Goal: Complete application form

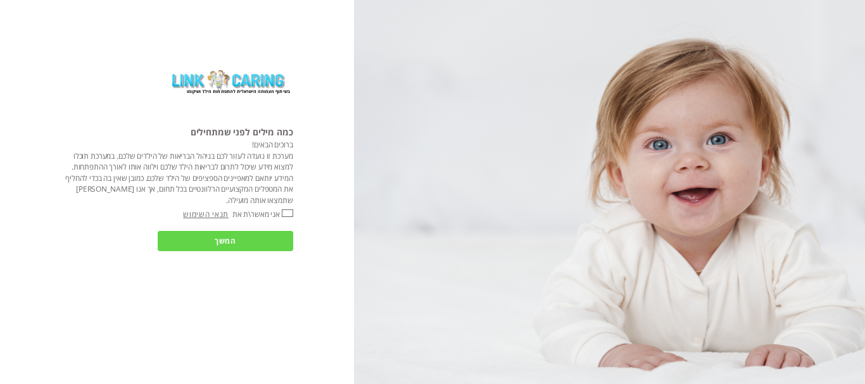
click at [287, 215] on input "אני מאשר\ת את" at bounding box center [287, 214] width 11 height 8
checkbox input "true"
click at [282, 229] on div "בשיתוף העמותה הישראלית להתפתחות הילד ושיקומו כמה מילים לפני שמתחילים ברוכים הבא…" at bounding box center [177, 192] width 354 height 384
click at [279, 236] on input "המשך" at bounding box center [225, 241] width 135 height 20
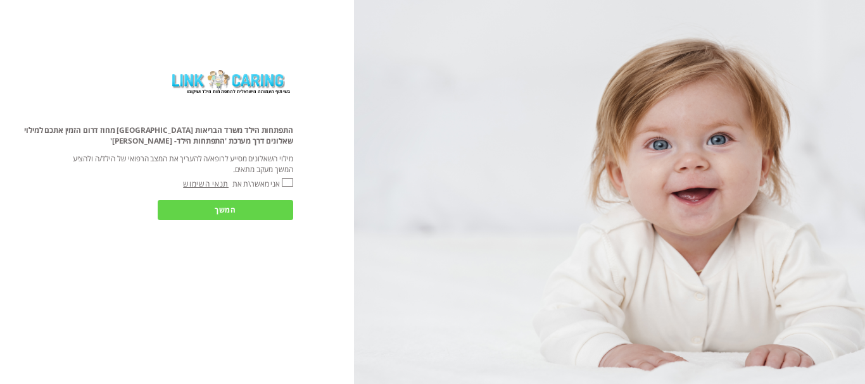
click at [289, 182] on input "אני מאשר\ת את" at bounding box center [287, 183] width 11 height 8
checkbox input "true"
click at [277, 206] on input "המשך" at bounding box center [225, 210] width 135 height 20
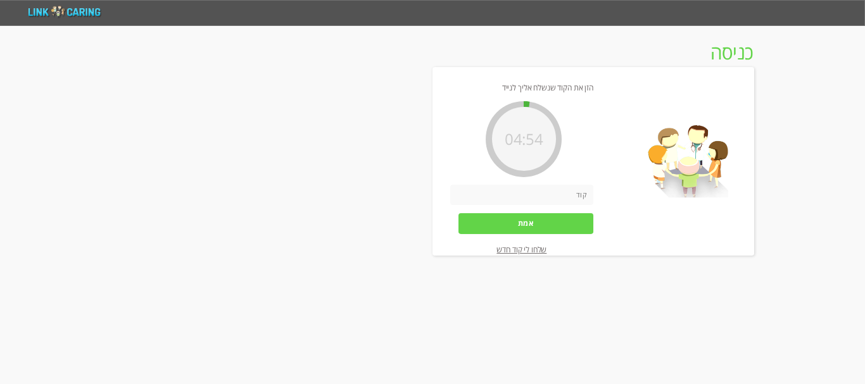
click at [562, 194] on input "number" at bounding box center [521, 195] width 143 height 20
type input "0083"
click at [569, 222] on input "אמת" at bounding box center [525, 223] width 135 height 20
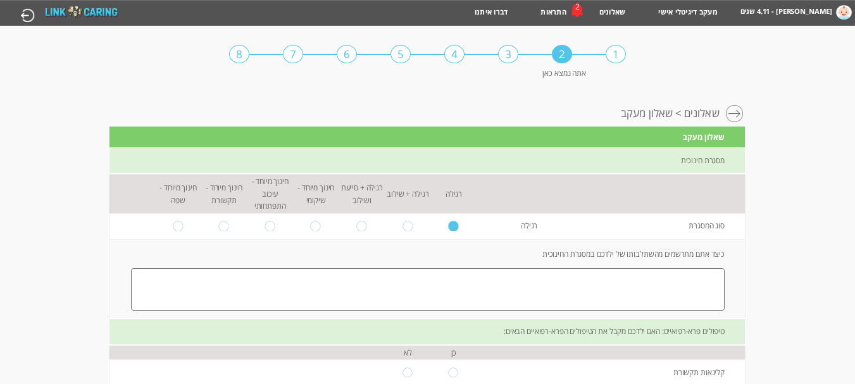
click at [629, 284] on textarea at bounding box center [428, 289] width 594 height 42
click at [670, 251] on label "כיצד אתם מתרשמים מהשתלבותו של ילדכם במסגרת החינוכית" at bounding box center [633, 254] width 222 height 11
copy label "מתרשמים"
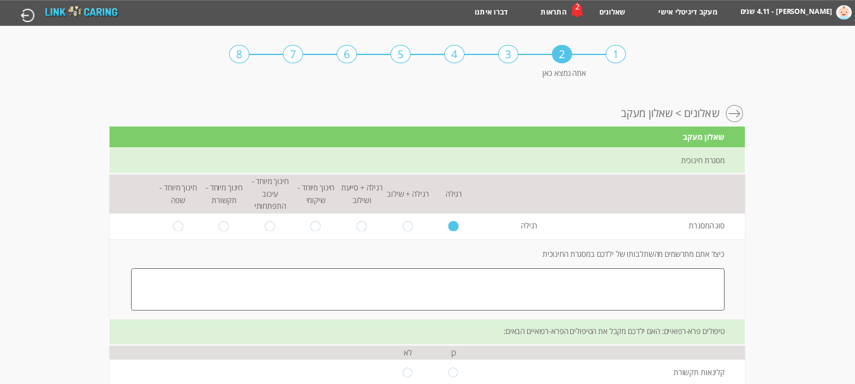
click at [600, 298] on textarea at bounding box center [428, 289] width 594 height 42
paste textarea "lor ipsumdo si amet conse adipi elit seddoe temporin. utl etdol magn aliqua eni…"
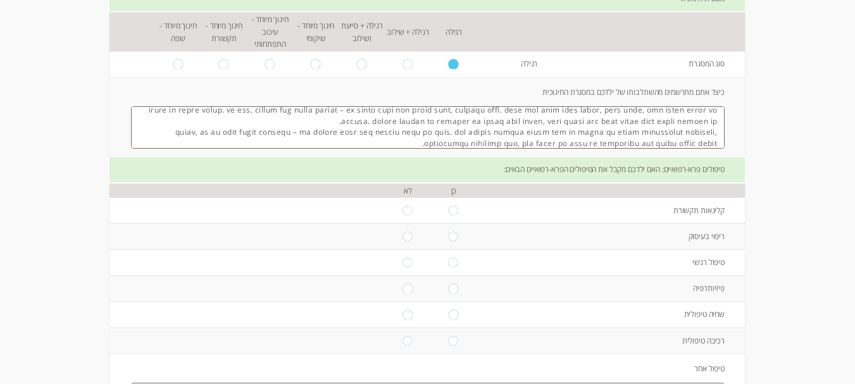
scroll to position [196, 0]
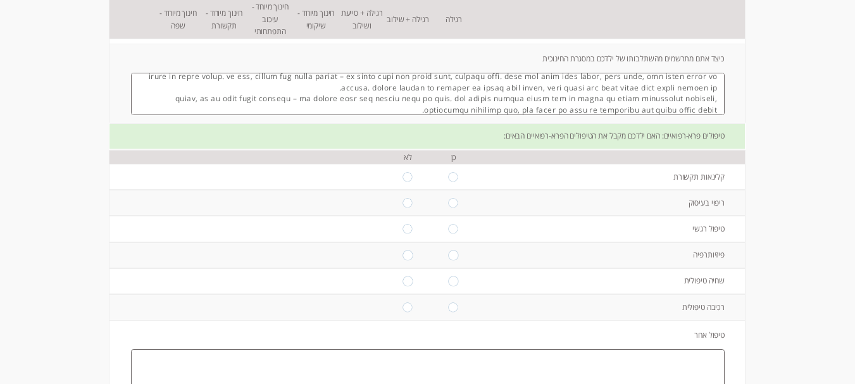
type textarea "lor ipsumdo si amet conse adipi elit seddoe temporin. utl etdol magn aliqua eni…"
click at [448, 176] on input "radio" at bounding box center [453, 176] width 11 height 9
radio input "true"
click at [403, 206] on input "radio" at bounding box center [408, 202] width 11 height 9
radio input "true"
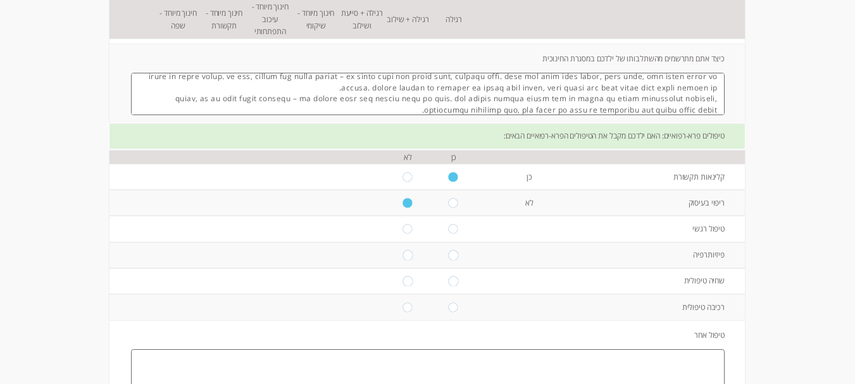
click at [403, 229] on input "radio" at bounding box center [408, 228] width 11 height 9
radio input "true"
click at [403, 258] on input "radio" at bounding box center [408, 255] width 11 height 9
radio input "true"
click at [403, 284] on input "radio" at bounding box center [408, 281] width 11 height 9
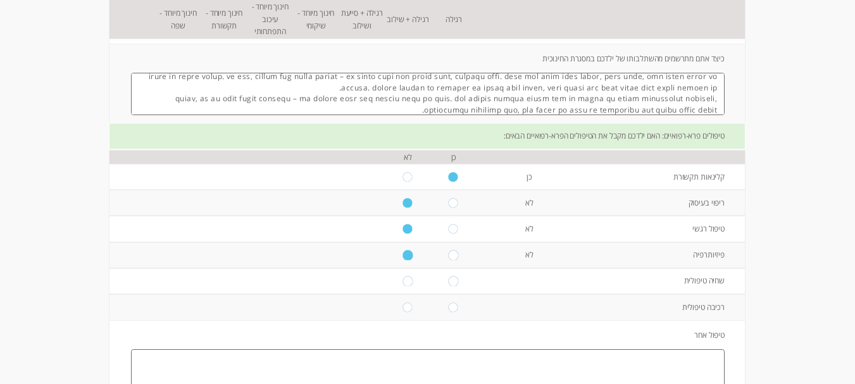
radio input "true"
click at [403, 311] on input "radio" at bounding box center [408, 307] width 11 height 9
radio input "true"
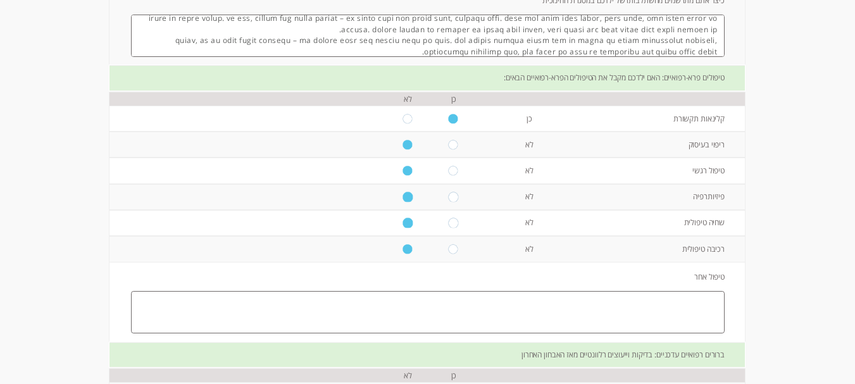
scroll to position [256, 0]
click at [620, 299] on textarea at bounding box center [428, 310] width 594 height 42
paste textarea ""לא קיבלנו עד כה טיפולים פרא-רפואיים מלבד טיפול קלינאית תקשורת. במידה ויומלץ על…"
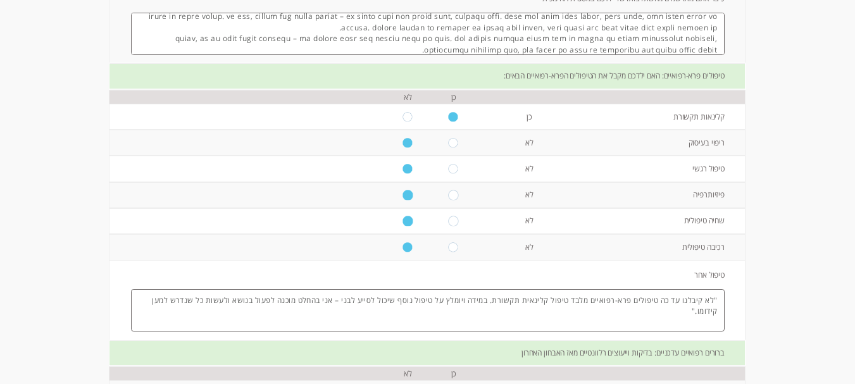
click at [713, 295] on textarea ""לא קיבלנו עד כה טיפולים פרא-רפואיים מלבד טיפול קלינאית תקשורת. במידה ויומלץ על…" at bounding box center [428, 310] width 594 height 42
click at [132, 304] on textarea "לא קיבלנו עד כה טיפולים פרא-רפואיים מלבד טיפול קלינאית תקשורת. במידה ויומלץ על …" at bounding box center [428, 310] width 594 height 42
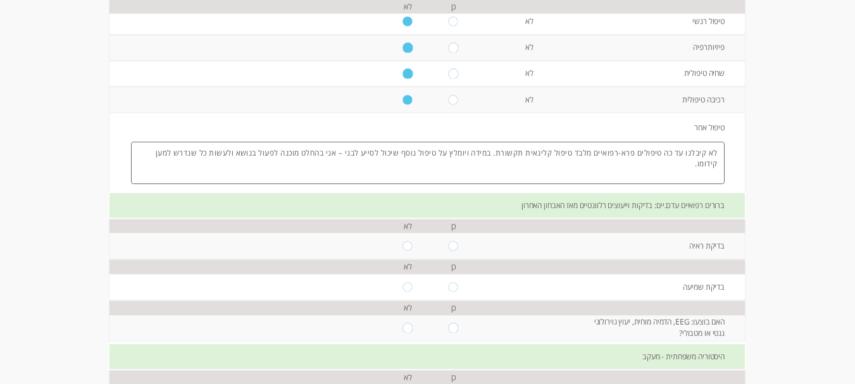
scroll to position [430, 0]
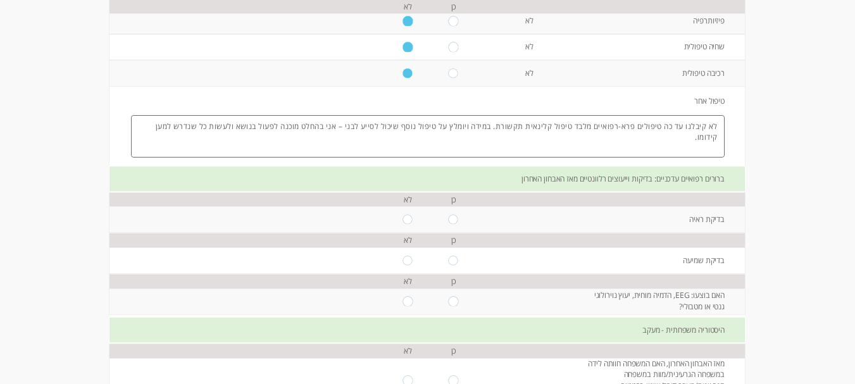
type textarea "לא קיבלנו עד כה טיפולים פרא-רפואיים מלבד טיפול קלינאית תקשורת. במידה ויומלץ על …"
click at [403, 219] on input "radio" at bounding box center [408, 219] width 11 height 9
radio input "true"
click at [403, 259] on input "radio" at bounding box center [408, 260] width 11 height 9
radio input "true"
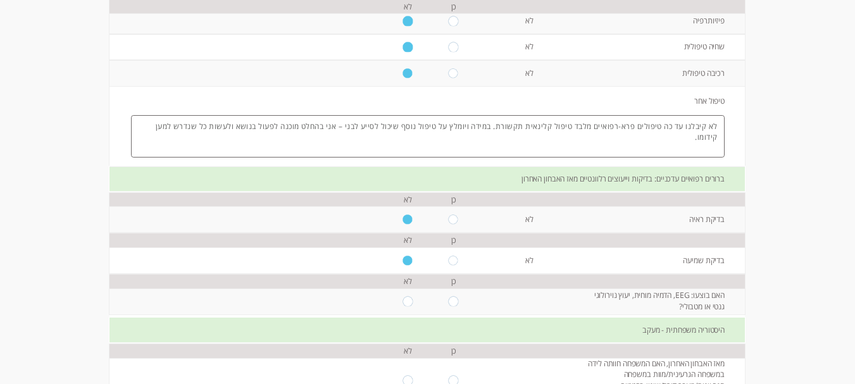
click at [403, 301] on input "radio" at bounding box center [408, 301] width 11 height 9
radio input "true"
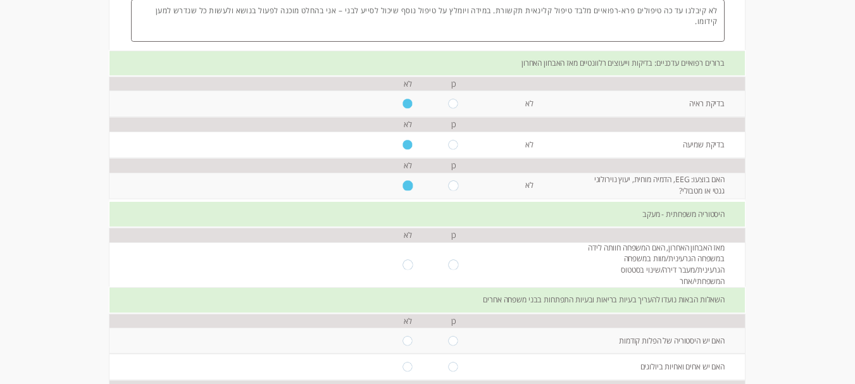
scroll to position [556, 0]
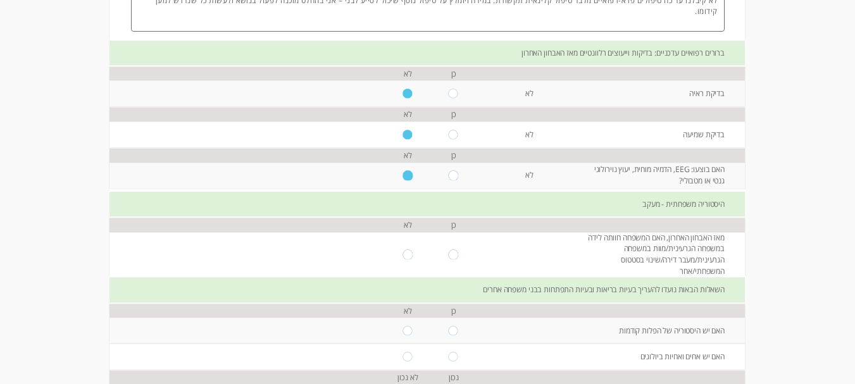
click at [403, 258] on input "radio" at bounding box center [408, 254] width 11 height 9
radio input "true"
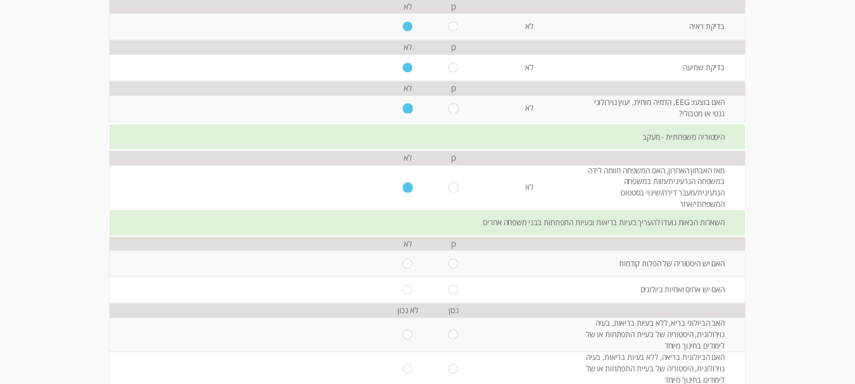
scroll to position [640, 0]
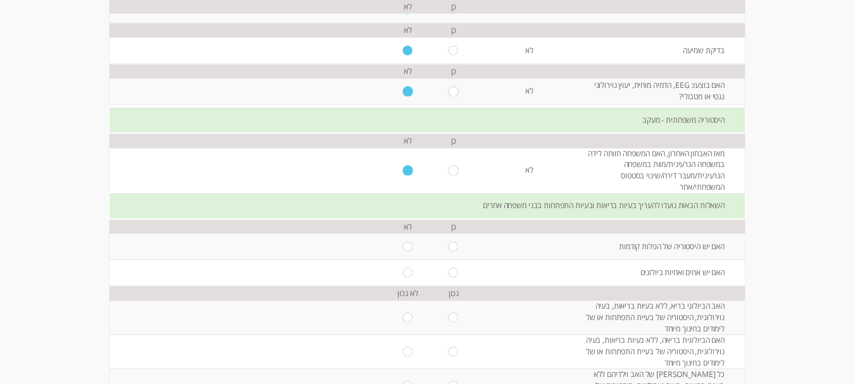
click at [403, 248] on input "radio" at bounding box center [408, 246] width 11 height 9
radio input "true"
click at [403, 270] on input "radio" at bounding box center [408, 272] width 11 height 9
radio input "true"
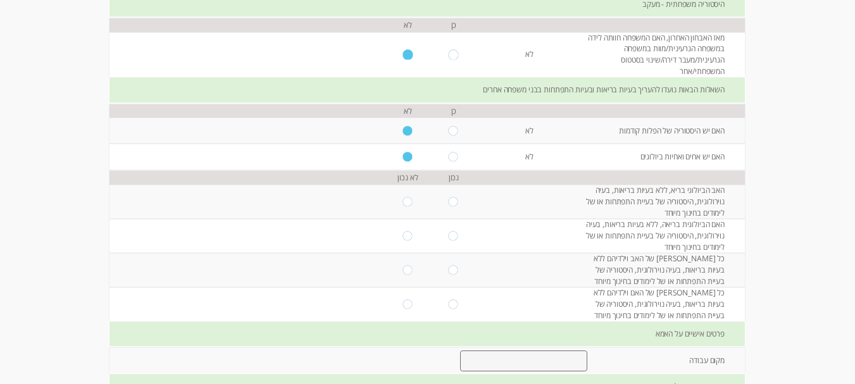
scroll to position [770, 0]
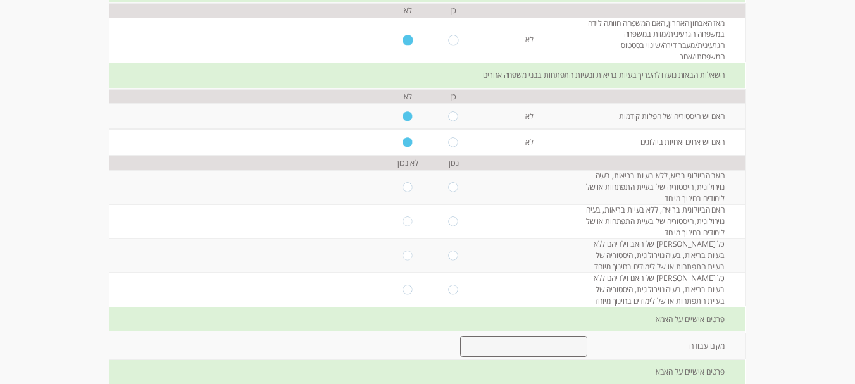
click at [448, 185] on input "radio" at bounding box center [453, 186] width 11 height 9
radio input "true"
click at [448, 142] on input "radio" at bounding box center [453, 141] width 11 height 9
radio input "true"
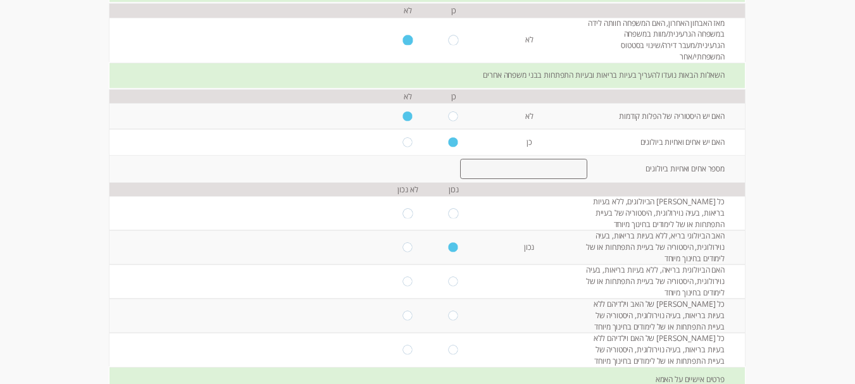
click at [658, 141] on td "האם יש אחים ואחיות ביולוגים" at bounding box center [663, 142] width 163 height 26
copy td "האם יש אחים ואחיות ביולוגים"
click at [540, 174] on input "number" at bounding box center [523, 169] width 127 height 21
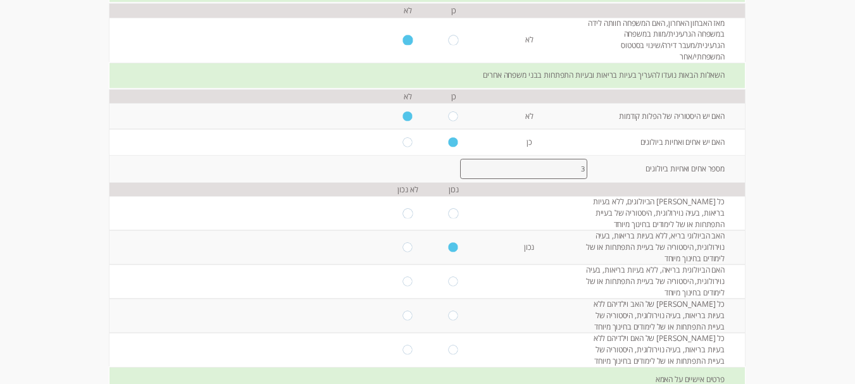
type input "3"
click at [448, 212] on input "radio" at bounding box center [453, 212] width 11 height 9
radio input "true"
click at [448, 282] on input "radio" at bounding box center [453, 281] width 11 height 9
radio input "true"
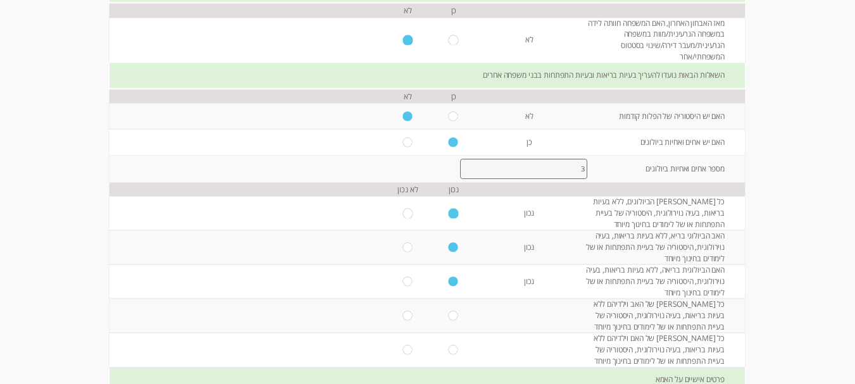
click at [441, 315] on td at bounding box center [454, 316] width 46 height 34
click at [448, 316] on input "radio" at bounding box center [453, 315] width 11 height 9
radio input "true"
click at [403, 315] on input "radio" at bounding box center [408, 315] width 11 height 9
radio input "true"
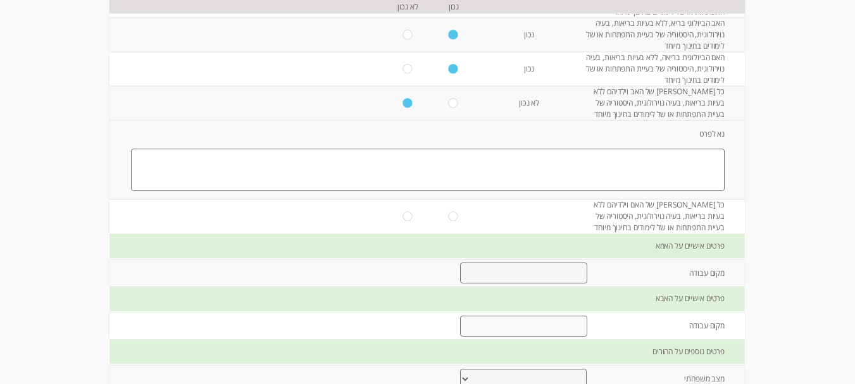
scroll to position [994, 0]
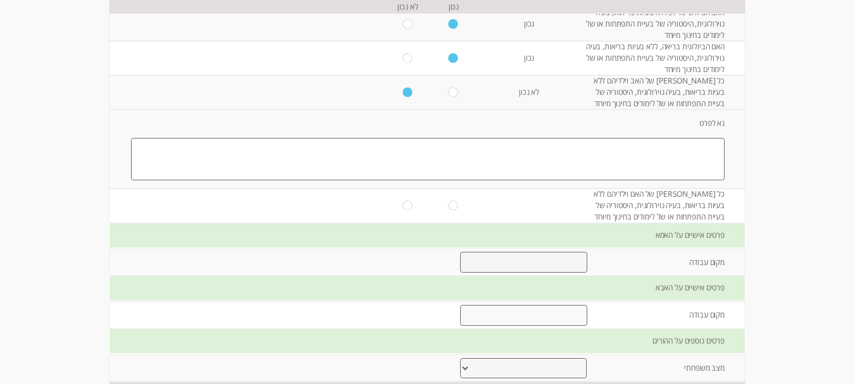
click at [448, 95] on input "radio" at bounding box center [453, 91] width 11 height 9
radio input "true"
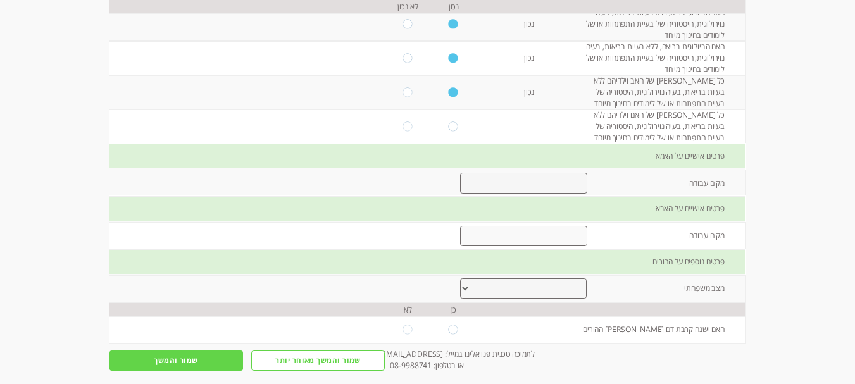
click at [448, 127] on input "radio" at bounding box center [453, 126] width 11 height 9
radio input "true"
click at [519, 182] on input "text" at bounding box center [523, 183] width 127 height 21
type input "מ"
type input "[PERSON_NAME] במשרד החינוך"
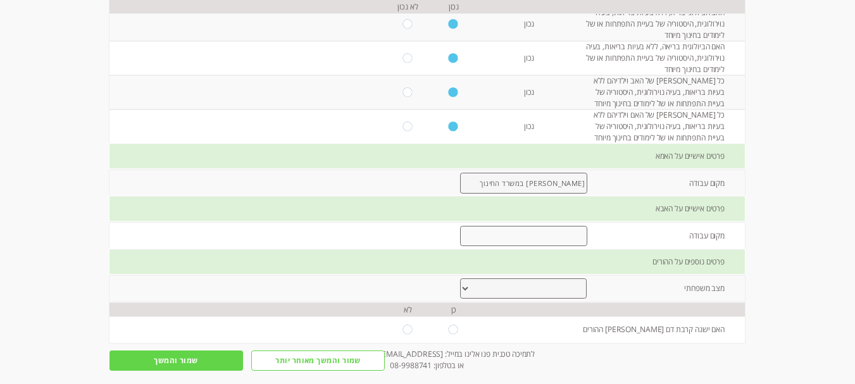
click at [555, 236] on input "text" at bounding box center [523, 236] width 127 height 21
type input "לא עובד"
click at [544, 289] on select "נשואים גרושים אחר" at bounding box center [523, 289] width 127 height 20
select select "0"
click at [460, 279] on select "נשואים גרושים אחר" at bounding box center [523, 289] width 127 height 20
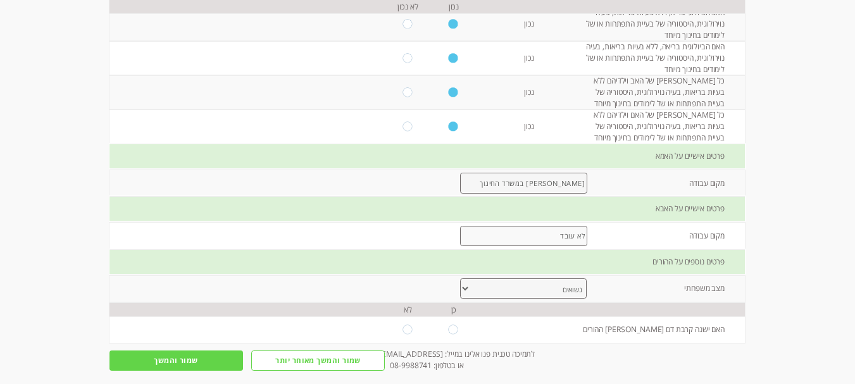
click at [403, 328] on input "radio" at bounding box center [408, 329] width 11 height 9
radio input "true"
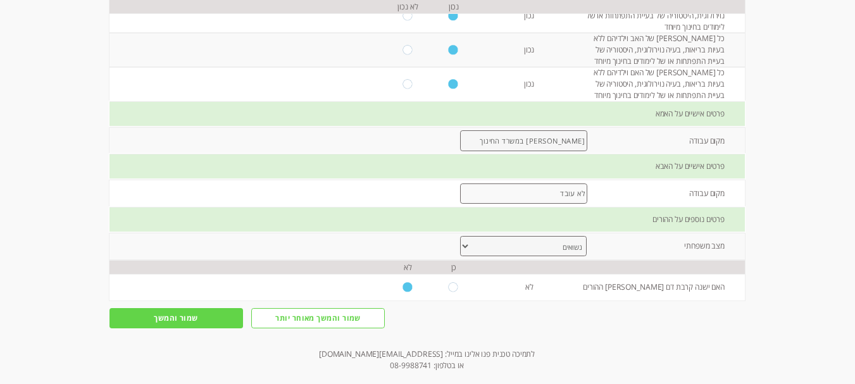
scroll to position [1055, 0]
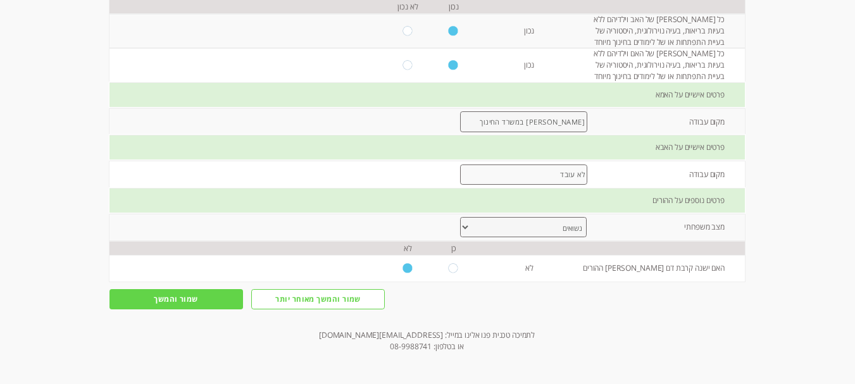
click at [172, 296] on input "שמור והמשך" at bounding box center [177, 299] width 134 height 20
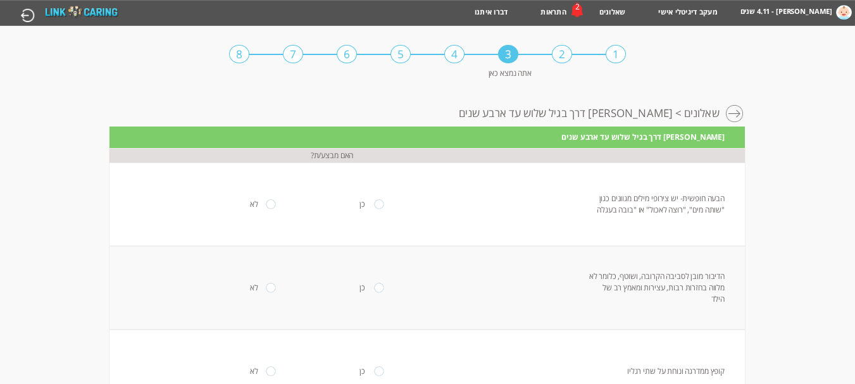
click at [367, 207] on td "כן" at bounding box center [379, 205] width 108 height 84
click at [374, 203] on input "radio" at bounding box center [379, 203] width 11 height 9
radio input "true"
click at [266, 289] on input "radio" at bounding box center [271, 287] width 11 height 9
radio input "true"
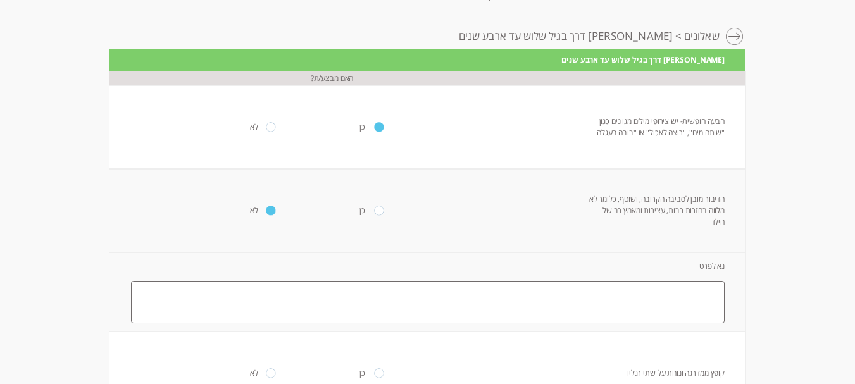
scroll to position [79, 0]
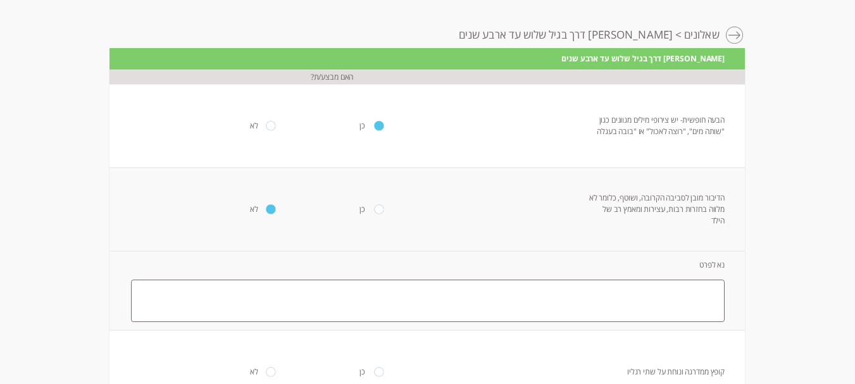
click at [639, 306] on textarea at bounding box center [428, 301] width 594 height 42
paste textarea "הילד מסוגל לתקשר בנושאים יומיומיים בצורה טובה – הוא יודע לומר את שמו, שם משפחה,…"
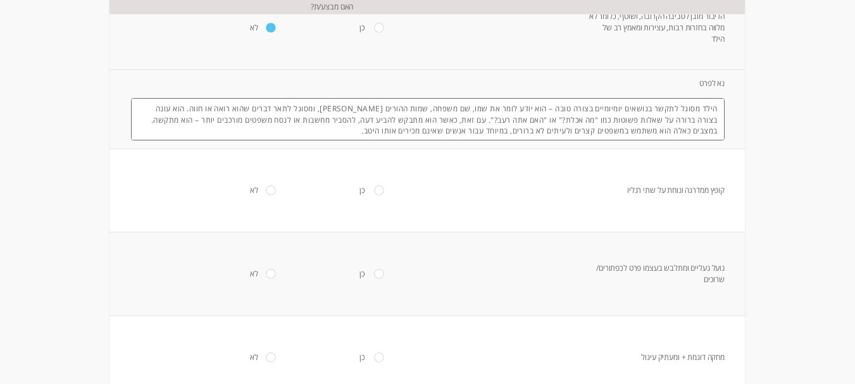
scroll to position [266, 0]
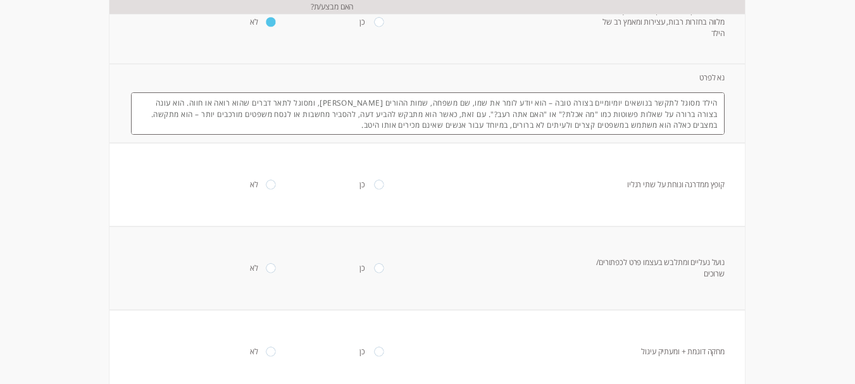
type textarea "הילד מסוגל לתקשר בנושאים יומיומיים בצורה טובה – הוא יודע לומר את שמו, שם משפחה,…"
click at [367, 186] on td "כן" at bounding box center [379, 185] width 108 height 84
click at [374, 182] on input "radio" at bounding box center [379, 184] width 11 height 9
radio input "true"
click at [374, 270] on input "radio" at bounding box center [379, 267] width 11 height 9
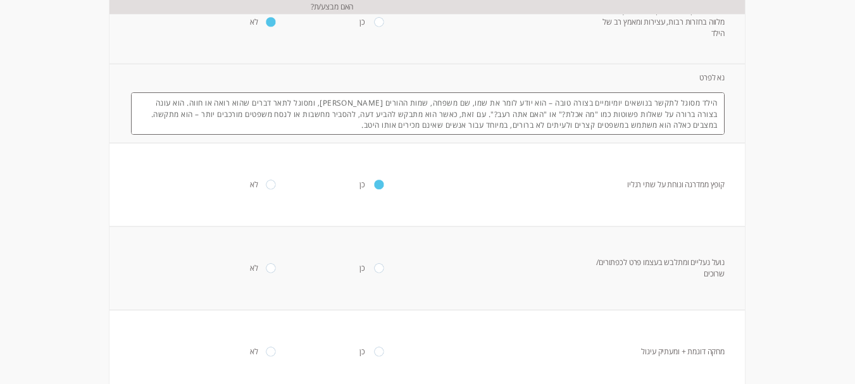
radio input "true"
click at [375, 351] on input "radio" at bounding box center [379, 351] width 11 height 9
radio input "true"
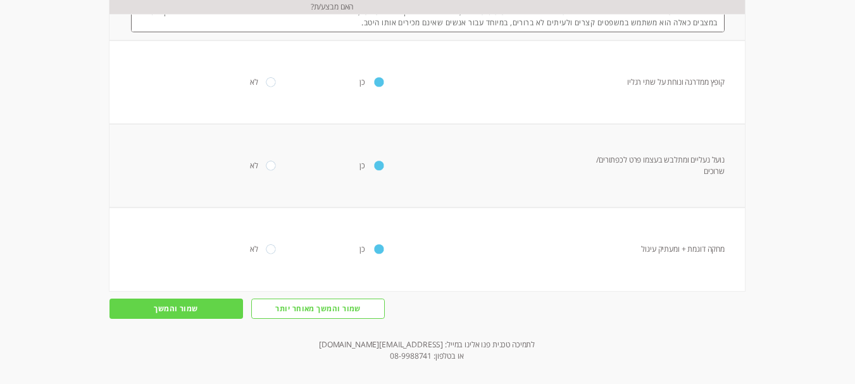
scroll to position [378, 0]
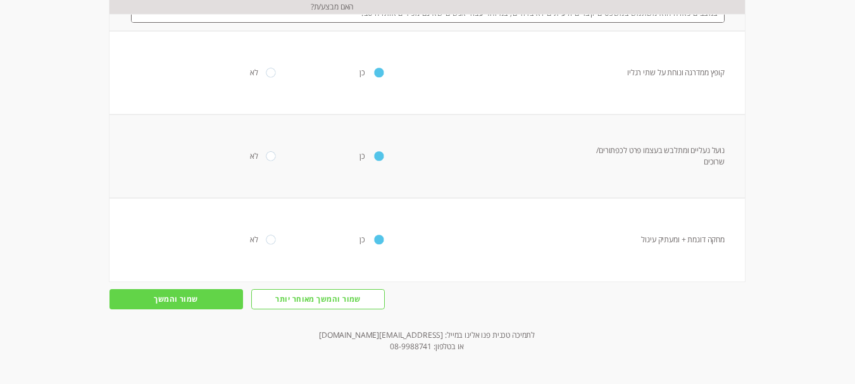
click at [180, 301] on input "שמור והמשך" at bounding box center [177, 299] width 134 height 20
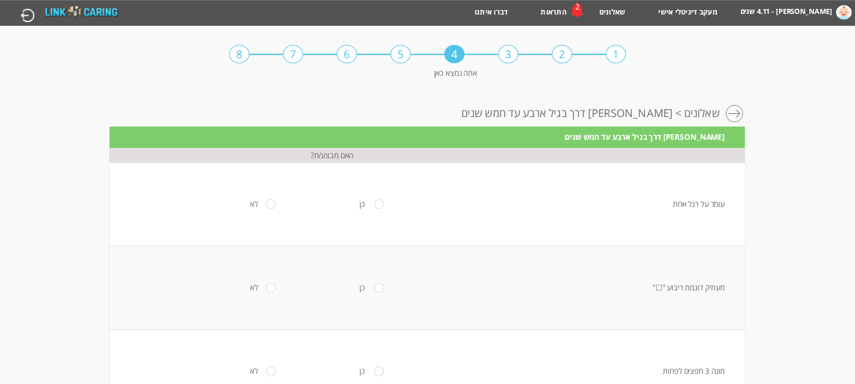
click at [374, 204] on input "radio" at bounding box center [379, 203] width 11 height 9
radio input "true"
click at [374, 290] on input "radio" at bounding box center [379, 287] width 11 height 9
radio input "true"
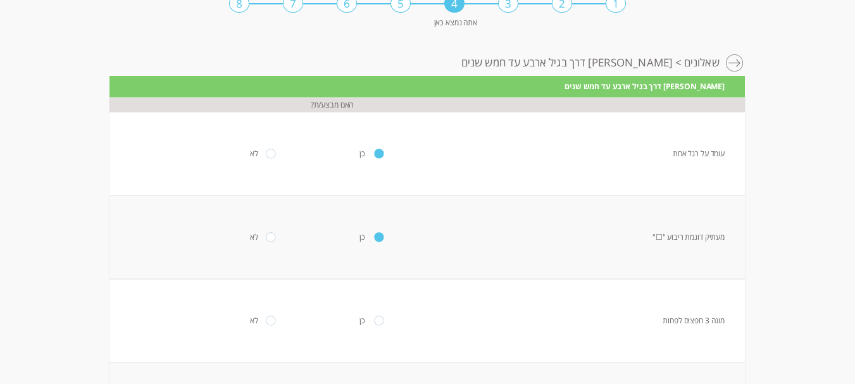
scroll to position [79, 0]
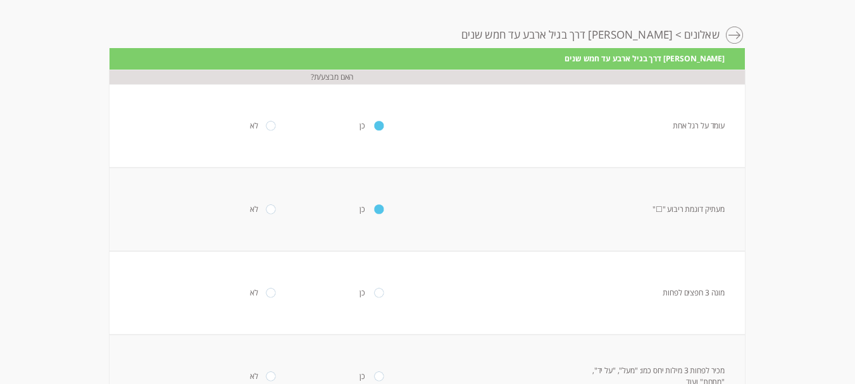
click at [375, 294] on input "radio" at bounding box center [379, 292] width 11 height 9
radio input "true"
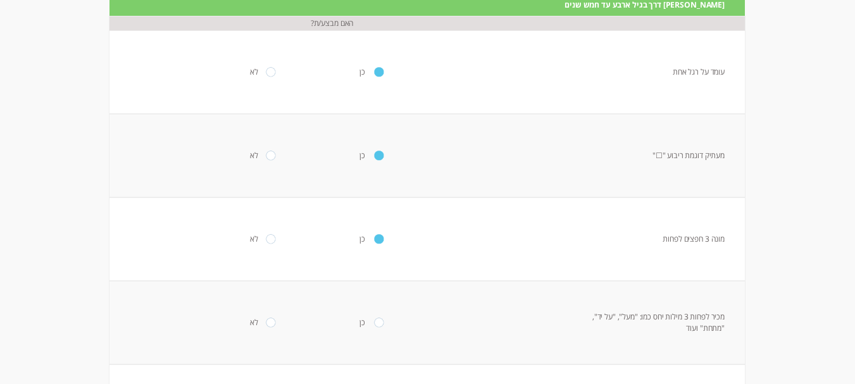
scroll to position [148, 0]
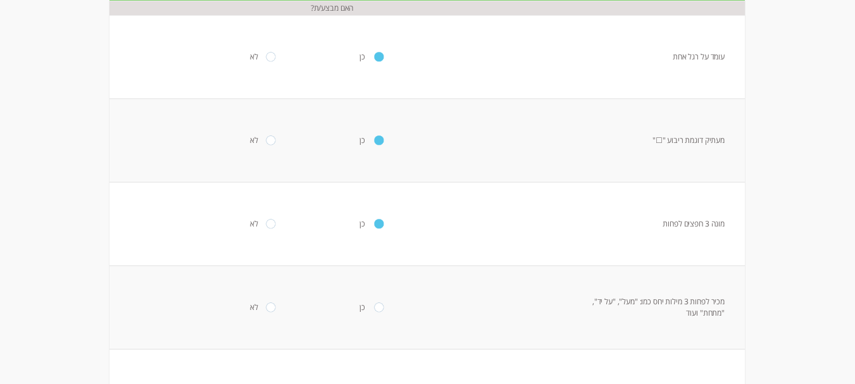
click at [374, 307] on input "radio" at bounding box center [379, 307] width 11 height 9
radio input "true"
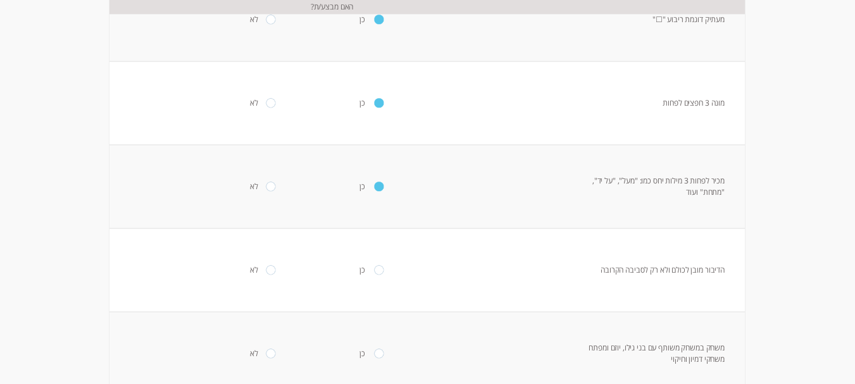
scroll to position [289, 0]
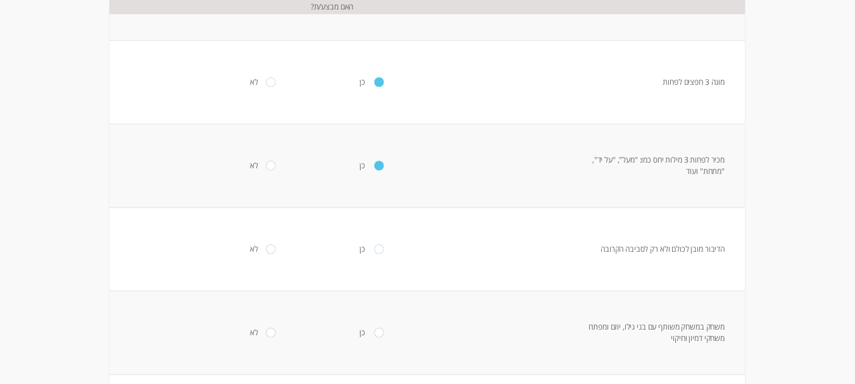
click at [266, 249] on input "radio" at bounding box center [271, 248] width 11 height 9
radio input "true"
click at [374, 334] on input "radio" at bounding box center [379, 332] width 11 height 9
radio input "true"
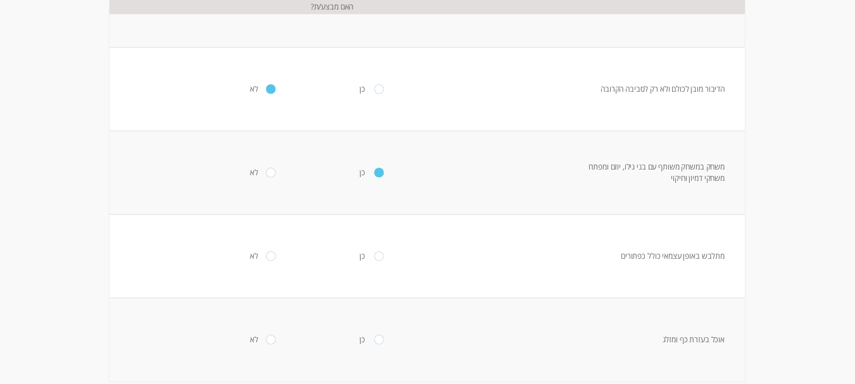
scroll to position [458, 0]
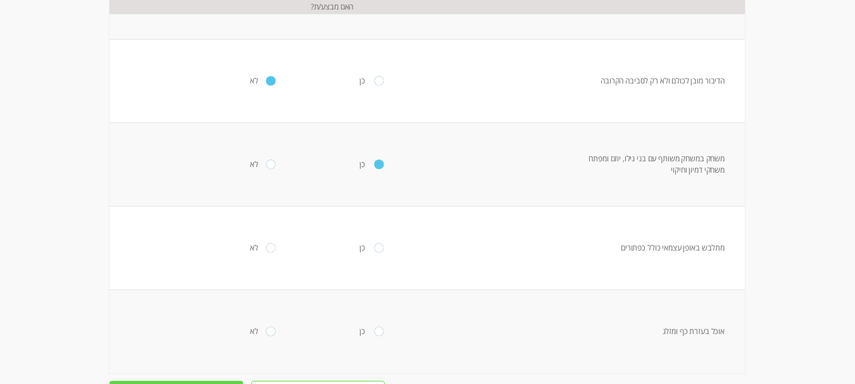
click at [374, 249] on input "radio" at bounding box center [379, 247] width 11 height 9
radio input "true"
click at [374, 332] on input "radio" at bounding box center [379, 331] width 11 height 9
radio input "true"
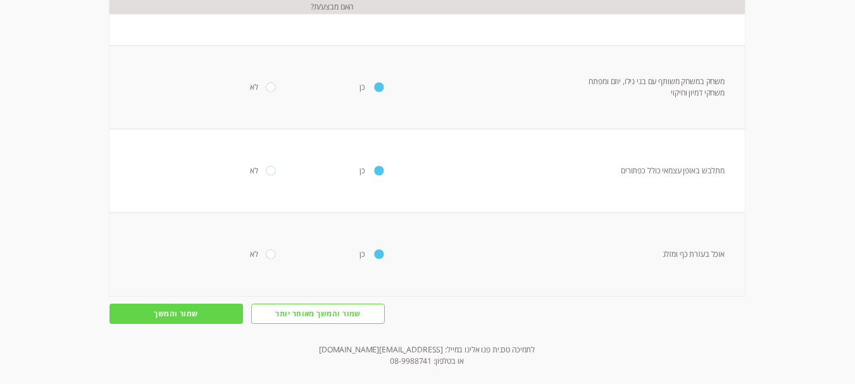
scroll to position [538, 0]
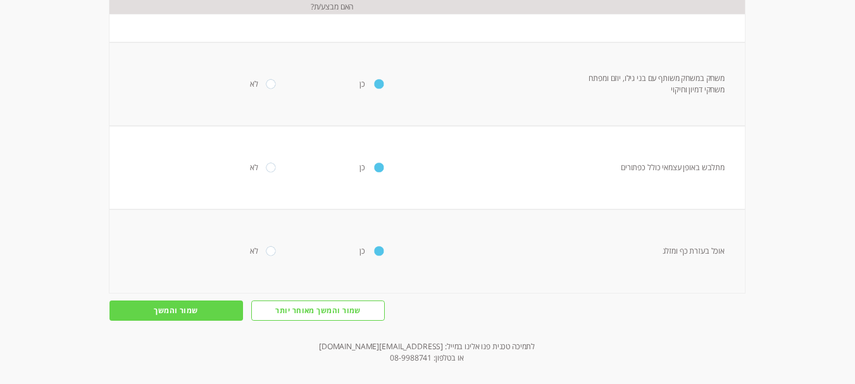
click at [186, 303] on input "שמור והמשך" at bounding box center [177, 311] width 134 height 20
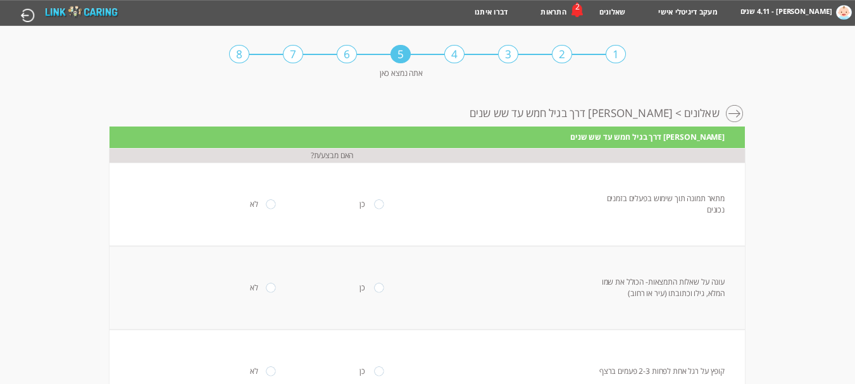
click at [377, 204] on input "radio" at bounding box center [379, 203] width 11 height 9
radio input "true"
click at [376, 290] on input "radio" at bounding box center [379, 287] width 11 height 9
radio input "true"
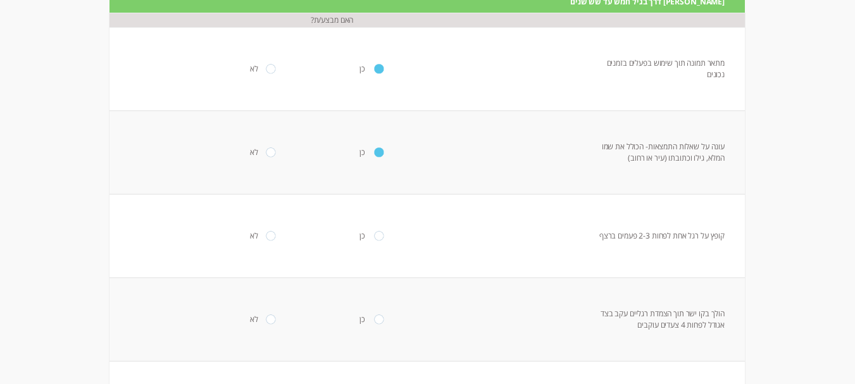
scroll to position [152, 0]
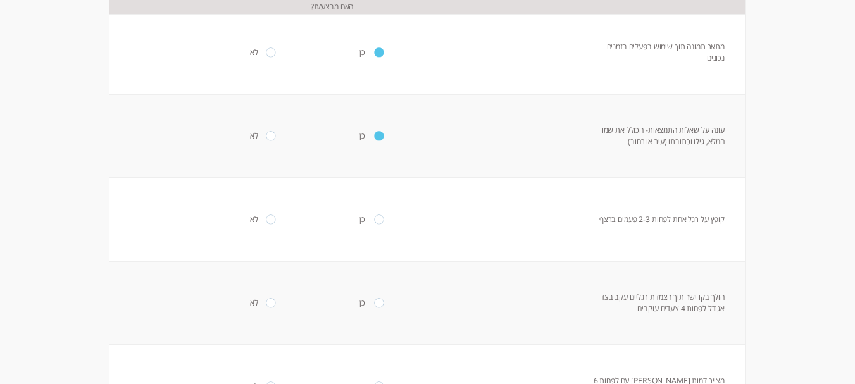
click at [374, 220] on input "radio" at bounding box center [379, 219] width 11 height 9
radio input "true"
click at [380, 303] on td "כן" at bounding box center [379, 303] width 108 height 84
click at [377, 303] on input "radio" at bounding box center [379, 302] width 11 height 9
radio input "true"
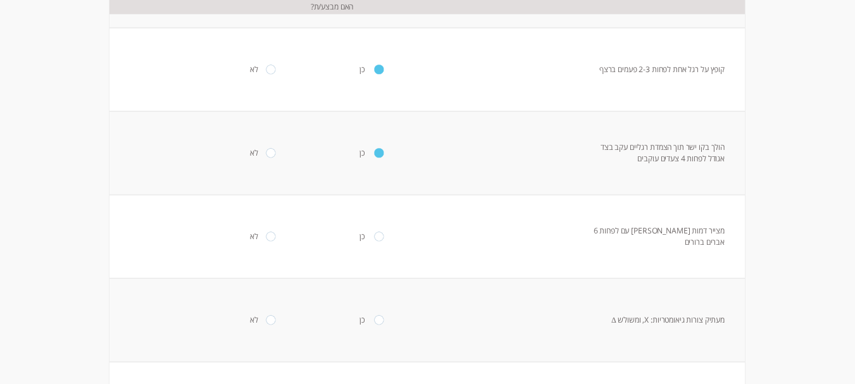
scroll to position [316, 0]
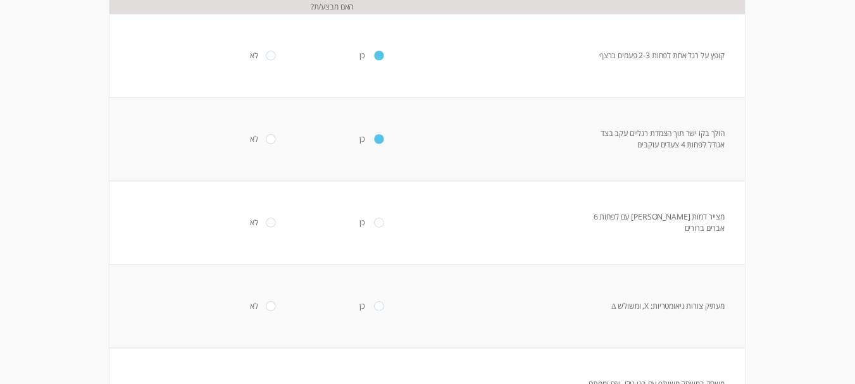
click at [266, 223] on input "radio" at bounding box center [271, 222] width 11 height 9
radio input "true"
click at [727, 287] on td "מעתיק צורות גיאומטריות: X, ומשולש ∆" at bounding box center [667, 307] width 156 height 84
click at [374, 308] on input "radio" at bounding box center [379, 305] width 11 height 9
radio input "true"
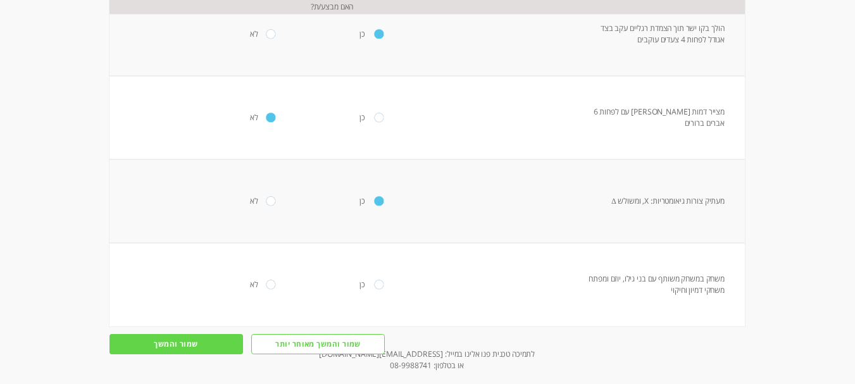
scroll to position [426, 0]
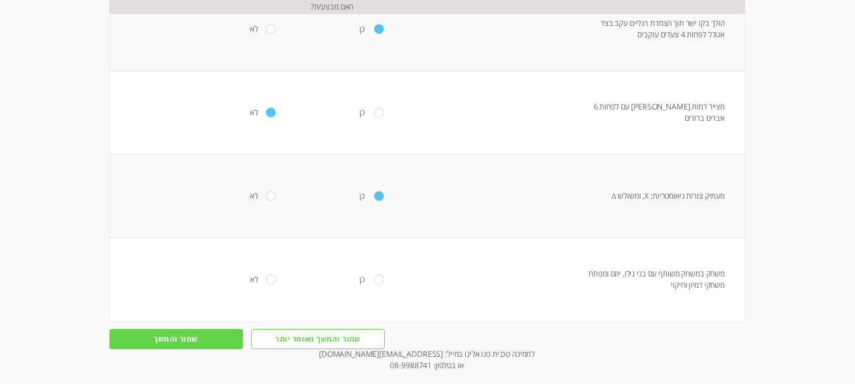
click at [374, 281] on input "radio" at bounding box center [379, 279] width 11 height 9
radio input "true"
click at [142, 342] on input "שמור והמשך" at bounding box center [177, 339] width 134 height 20
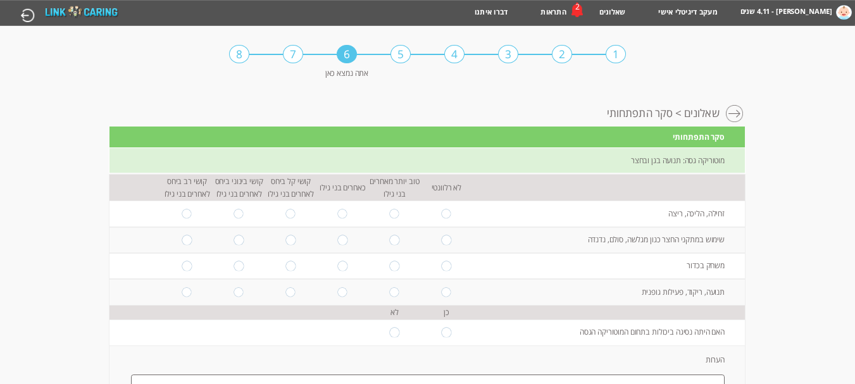
click at [337, 214] on input "radio" at bounding box center [342, 213] width 11 height 9
radio input "true"
click at [337, 240] on input "radio" at bounding box center [342, 239] width 11 height 9
radio input "true"
click at [337, 263] on input "radio" at bounding box center [342, 265] width 11 height 9
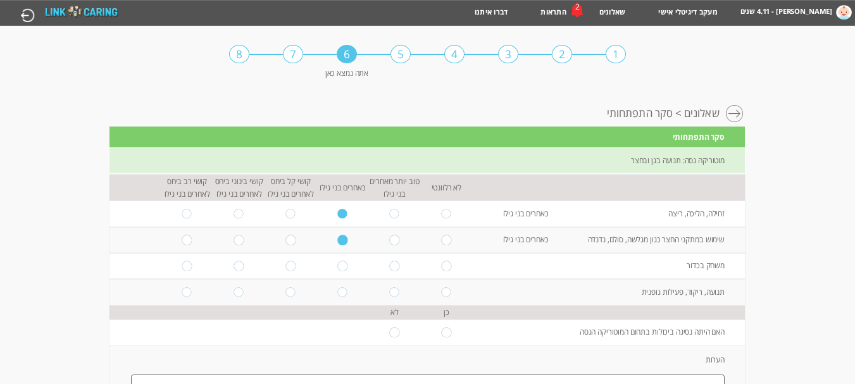
radio input "true"
click at [337, 296] on input "radio" at bounding box center [342, 291] width 11 height 9
radio input "true"
click at [389, 332] on input "radio" at bounding box center [394, 332] width 11 height 9
radio input "true"
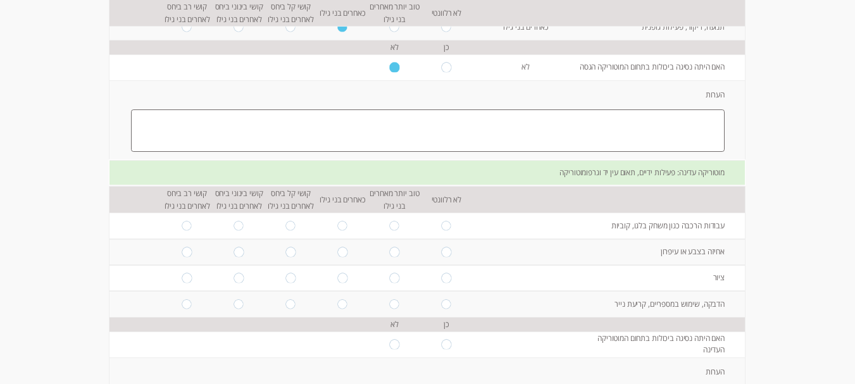
scroll to position [277, 0]
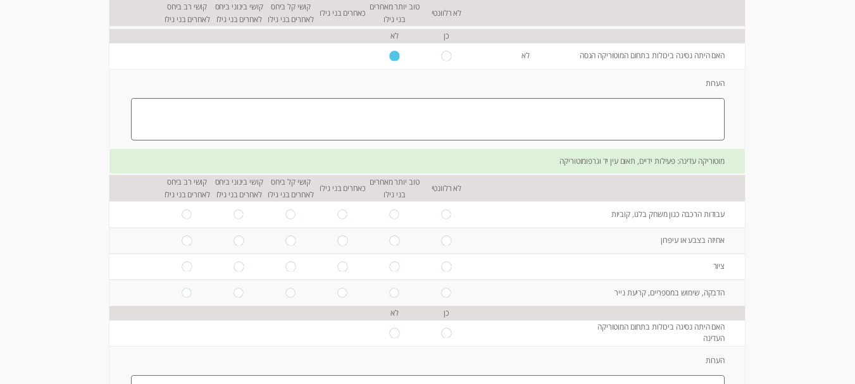
click at [337, 215] on input "radio" at bounding box center [342, 214] width 11 height 9
radio input "true"
click at [337, 236] on input "radio" at bounding box center [342, 240] width 11 height 9
radio input "true"
click at [337, 265] on input "radio" at bounding box center [342, 266] width 11 height 9
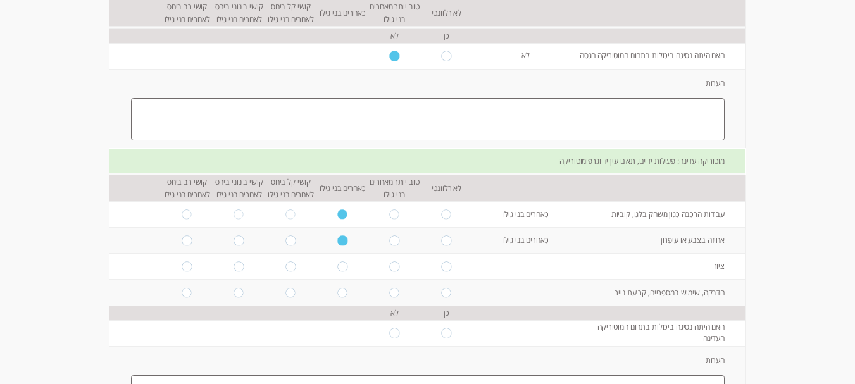
radio input "true"
click at [337, 296] on input "radio" at bounding box center [342, 292] width 11 height 9
radio input "true"
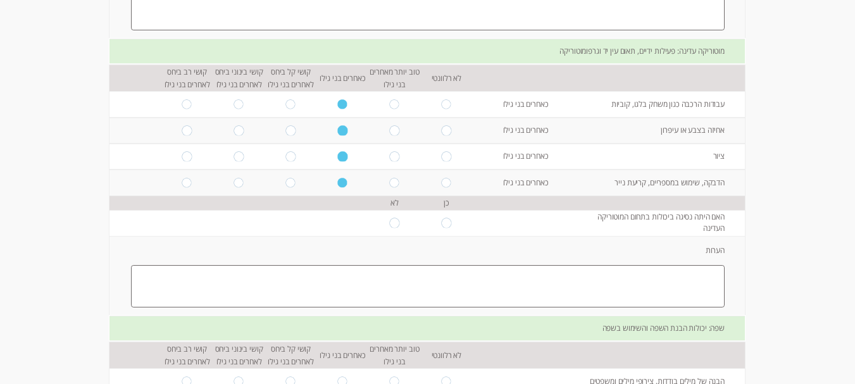
scroll to position [417, 0]
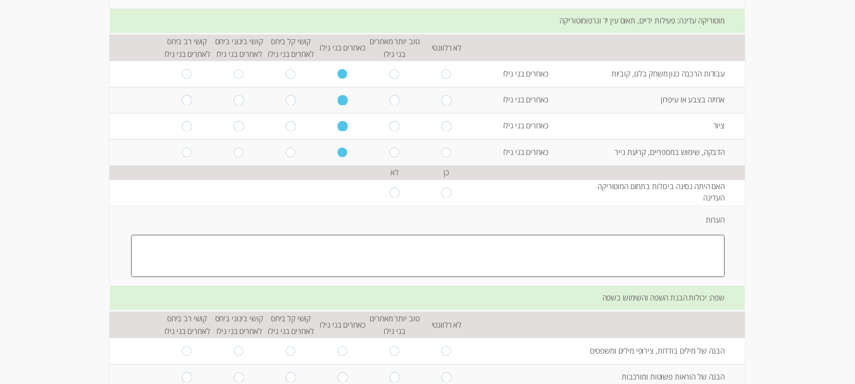
click at [389, 194] on input "radio" at bounding box center [394, 192] width 11 height 9
radio input "true"
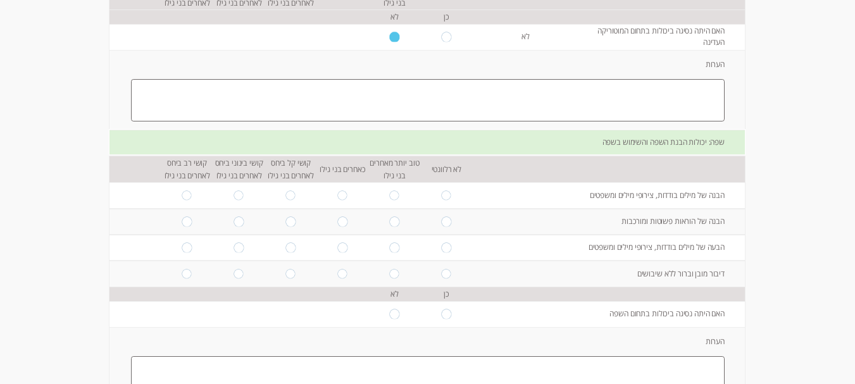
scroll to position [577, 0]
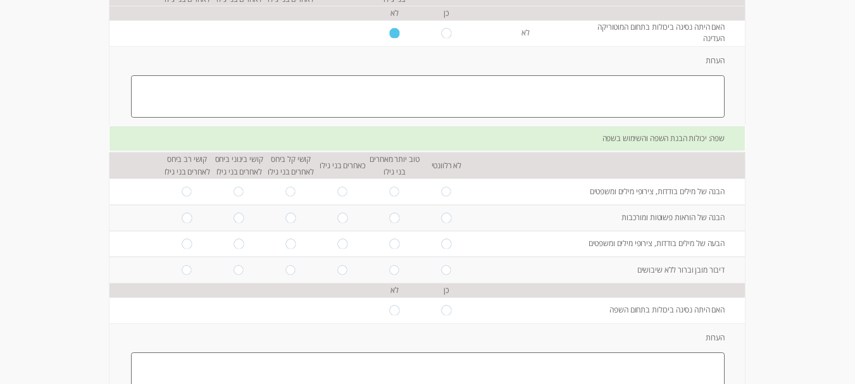
click at [286, 190] on input "radio" at bounding box center [291, 191] width 11 height 9
radio input "true"
click at [337, 220] on input "radio" at bounding box center [342, 217] width 11 height 9
radio input "true"
click at [286, 248] on input "radio" at bounding box center [291, 243] width 11 height 9
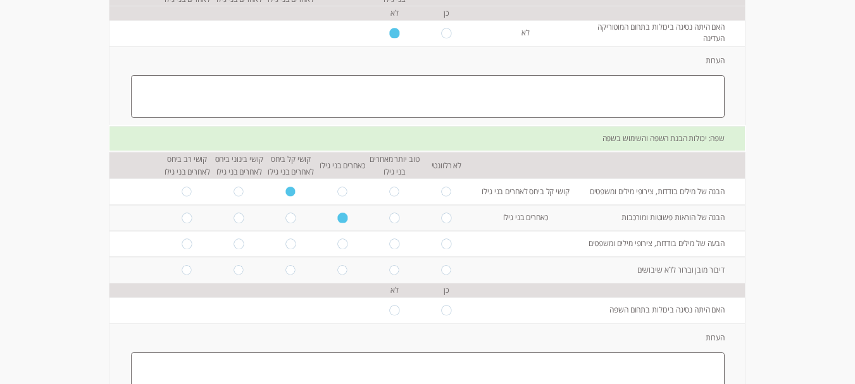
radio input "true"
click at [234, 242] on input "radio" at bounding box center [239, 243] width 11 height 9
radio input "true"
click at [182, 274] on input "radio" at bounding box center [187, 269] width 11 height 9
radio input "true"
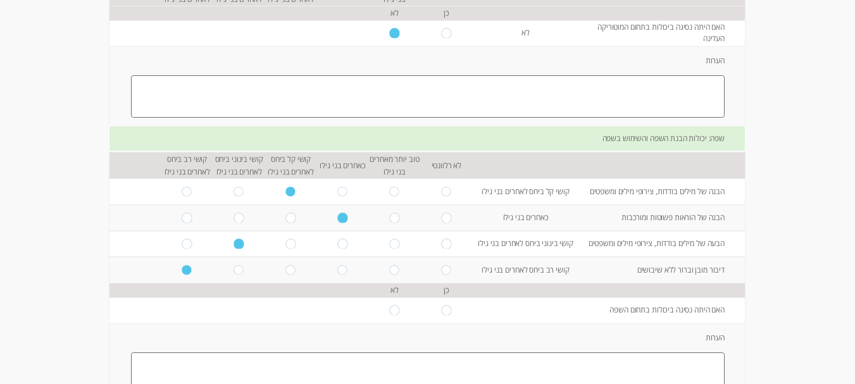
click at [672, 309] on td "האם היתה נסיגה ביכולות בתחום השפה" at bounding box center [662, 311] width 166 height 26
copy td "האם היתה נסיגה ביכולות בתחום השפה"
click at [591, 361] on textarea at bounding box center [428, 374] width 594 height 42
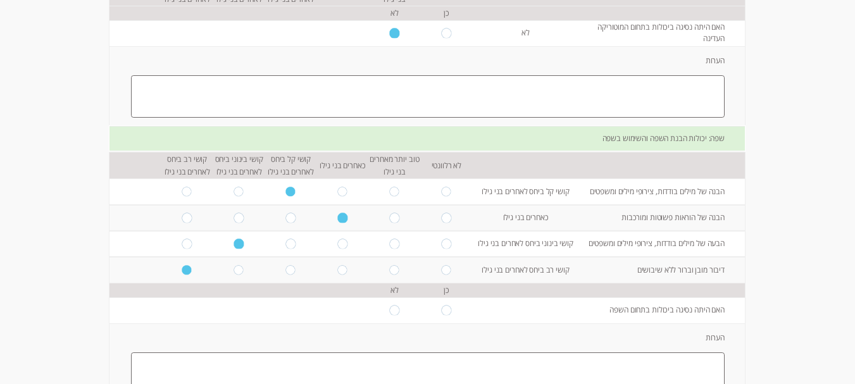
click at [389, 312] on input "radio" at bounding box center [394, 309] width 11 height 9
radio input "true"
click at [657, 375] on textarea at bounding box center [428, 374] width 594 height 42
paste textarea "לגבי הדיבור, אנחנו רואים שיפור משמעותי אצל הילד לעומת קודם. עדיין הוא לא מדבר כ…"
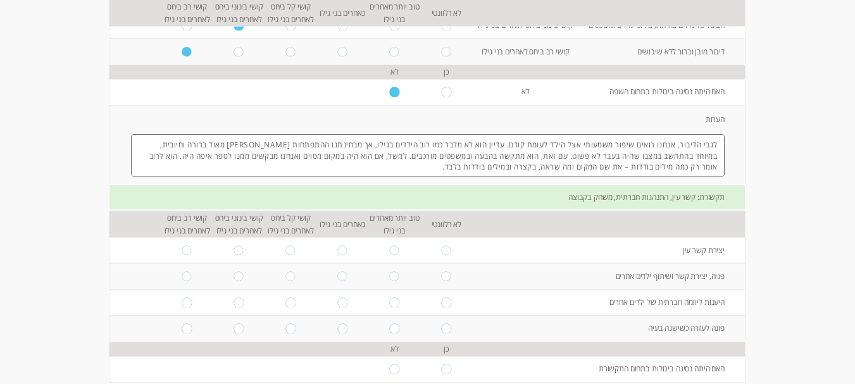
scroll to position [833, 0]
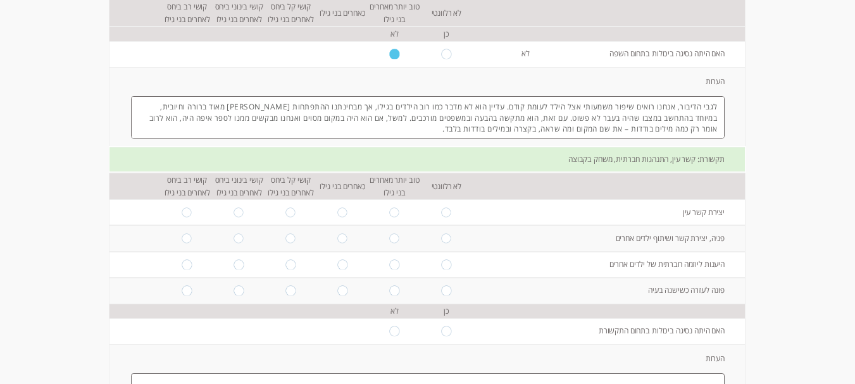
type textarea "לגבי הדיבור, אנחנו רואים שיפור משמעותי אצל הילד לעומת קודם. עדיין הוא לא מדבר כ…"
click at [286, 214] on input "radio" at bounding box center [291, 212] width 11 height 9
radio input "true"
click at [329, 244] on td at bounding box center [343, 238] width 52 height 26
click at [337, 241] on input "radio" at bounding box center [342, 238] width 11 height 9
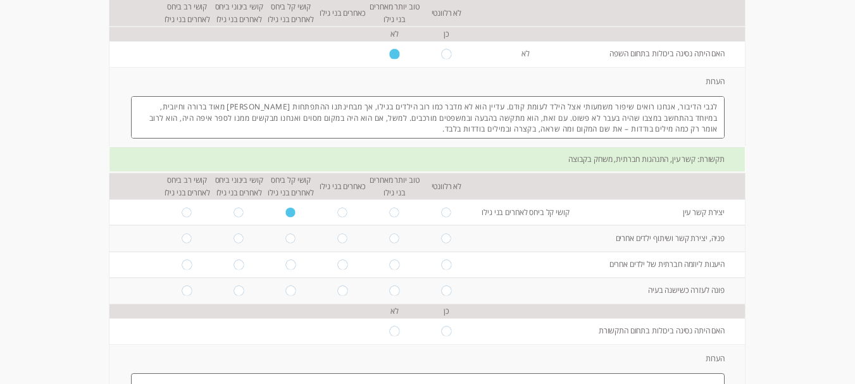
radio input "true"
click at [337, 268] on input "radio" at bounding box center [342, 264] width 11 height 9
radio input "true"
click at [337, 292] on input "radio" at bounding box center [342, 290] width 11 height 9
radio input "true"
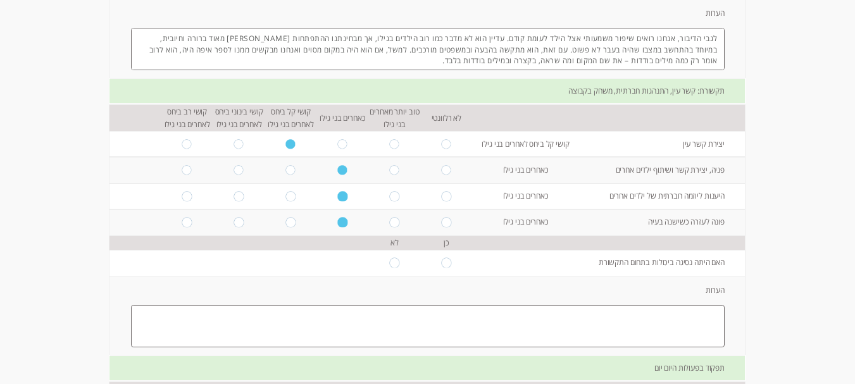
scroll to position [913, 0]
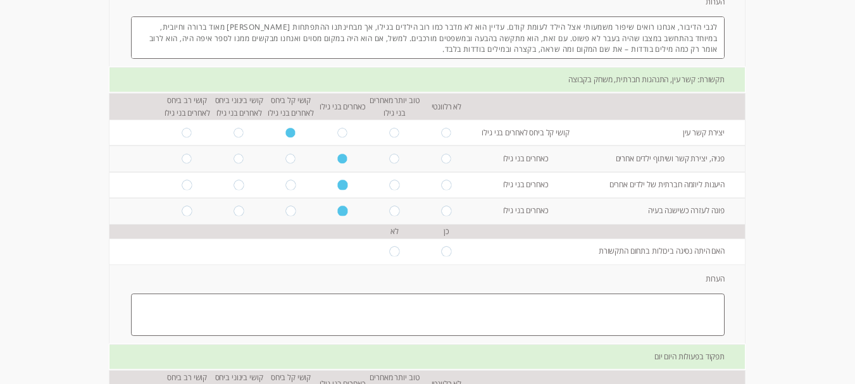
click at [441, 252] on input "radio" at bounding box center [446, 250] width 11 height 9
radio input "true"
click at [703, 253] on td "האם היתה נסיגה ביכולות בתחום התקשורת" at bounding box center [662, 252] width 166 height 26
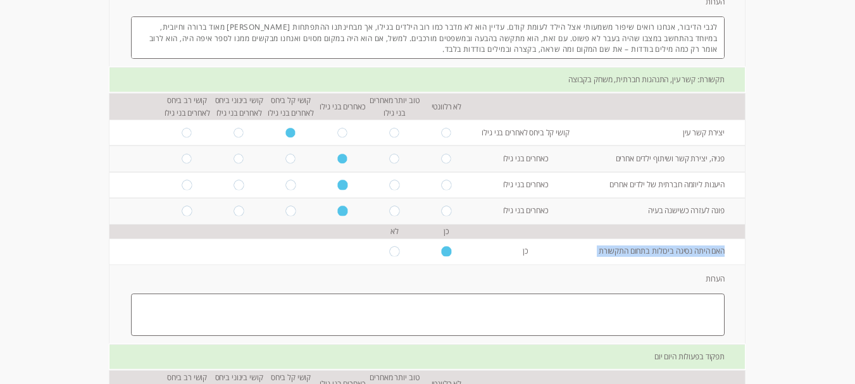
copy td "האם היתה נסיגה ביכולות בתחום התקשורת"
click at [603, 294] on textarea at bounding box center [428, 315] width 594 height 42
paste textarea "כאשר הילד מדבר, הוא לא מביט בעיניים אלא מסתכל לצדדים או למקום אחר. כשהוא מתבקש …"
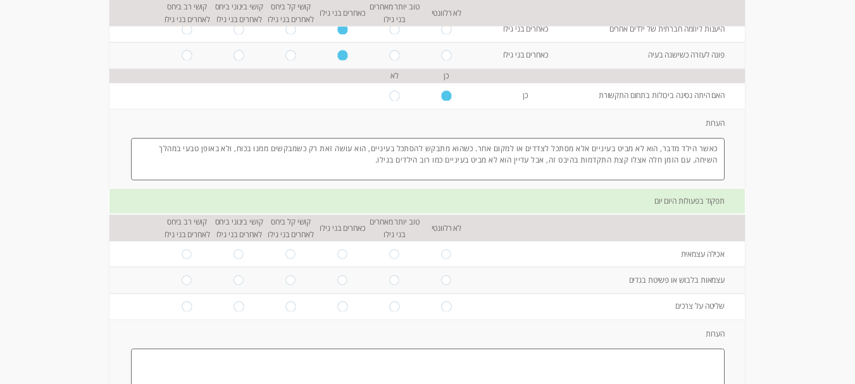
scroll to position [1110, 0]
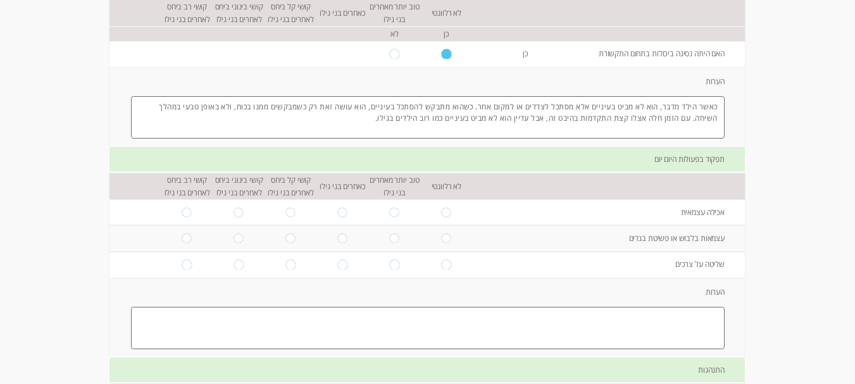
type textarea "כאשר הילד מדבר, הוא לא מביט בעיניים אלא מסתכל לצדדים או למקום אחר. כשהוא מתבקש …"
click at [337, 215] on input "radio" at bounding box center [342, 212] width 11 height 9
radio input "true"
click at [337, 239] on input "radio" at bounding box center [342, 238] width 11 height 9
radio input "true"
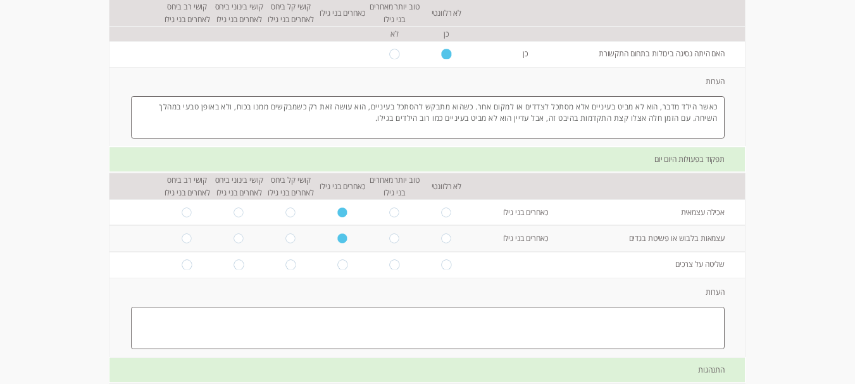
click at [337, 265] on input "radio" at bounding box center [342, 264] width 11 height 9
radio input "true"
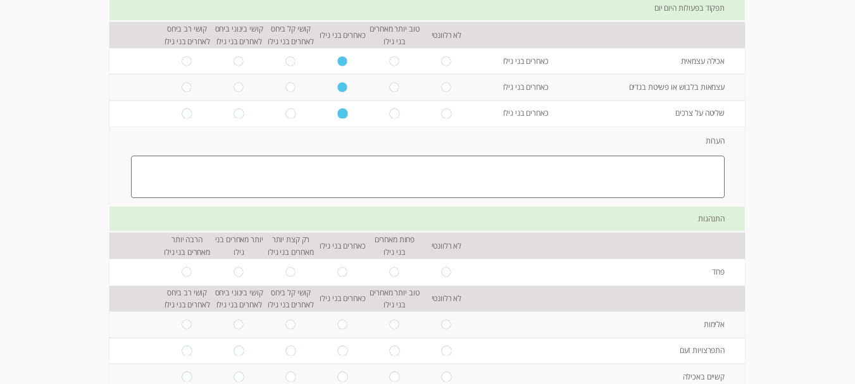
scroll to position [1292, 0]
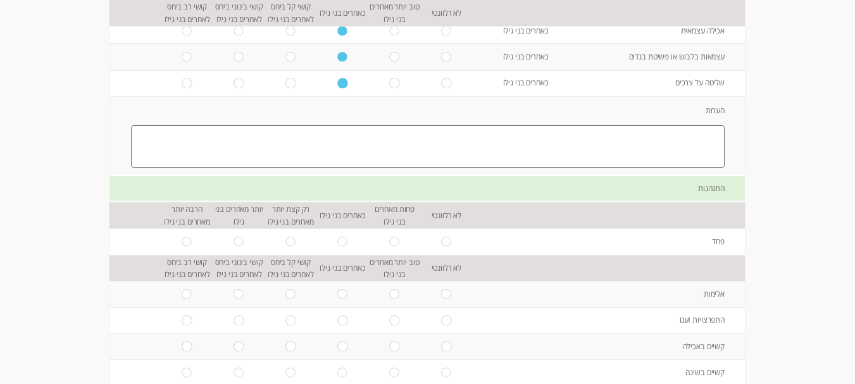
click at [337, 242] on input "radio" at bounding box center [342, 241] width 11 height 9
radio input "true"
click at [234, 296] on input "radio" at bounding box center [239, 293] width 11 height 9
radio input "true"
click at [337, 322] on input "radio" at bounding box center [342, 320] width 11 height 9
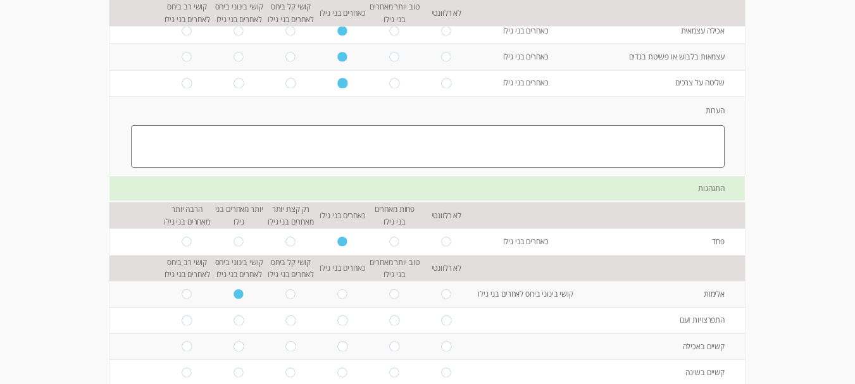
radio input "true"
click at [337, 347] on input "radio" at bounding box center [342, 346] width 11 height 9
radio input "true"
click at [337, 374] on input "radio" at bounding box center [342, 372] width 11 height 9
radio input "true"
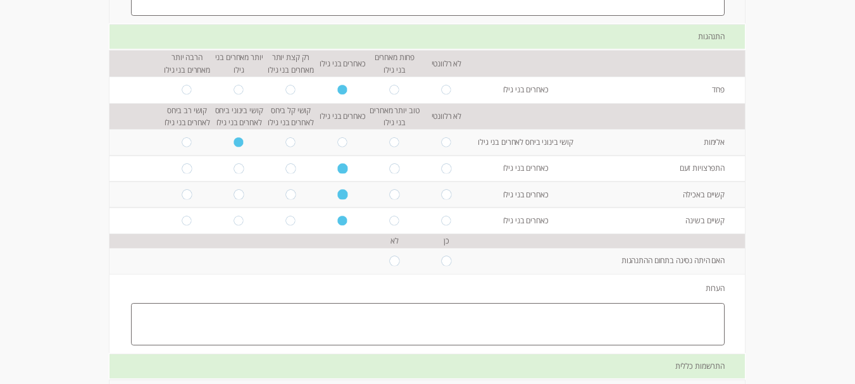
scroll to position [1467, 0]
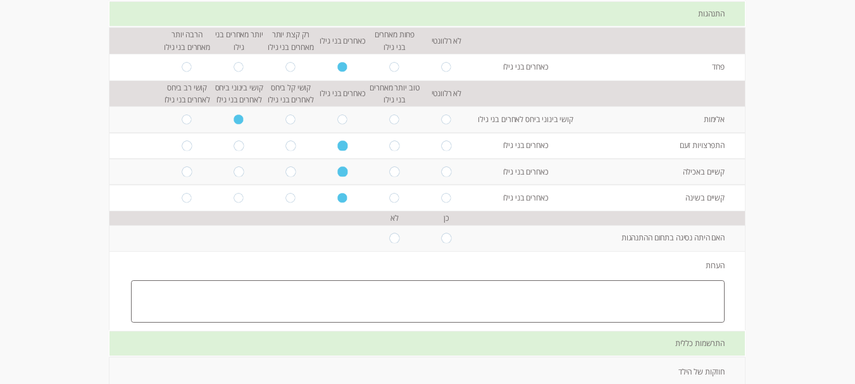
click at [441, 240] on input "radio" at bounding box center [446, 238] width 11 height 9
radio input "true"
click at [702, 237] on td "האם היתה נסיגה בתחום ההתנהגות" at bounding box center [662, 238] width 166 height 26
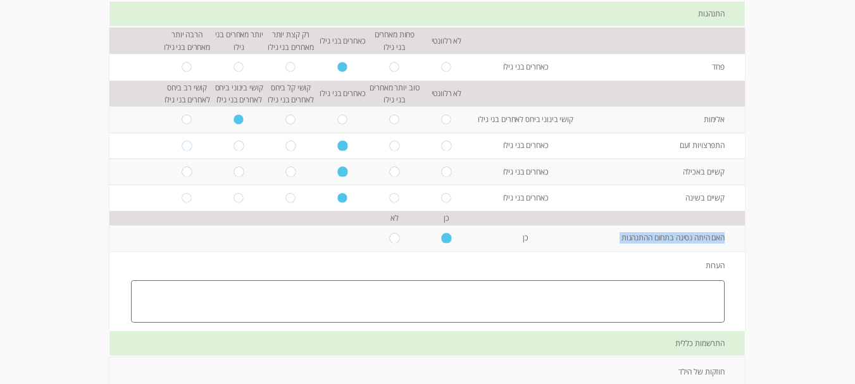
copy td "האם היתה נסיגה בתחום ההתנהגות"
click at [649, 290] on textarea at bounding box center [428, 301] width 594 height 42
paste textarea "מבחינת ההתנהגות, ישנם מצבים [PERSON_NAME] הילד מפגין אלימות פיזית, כולל הכאת אח…"
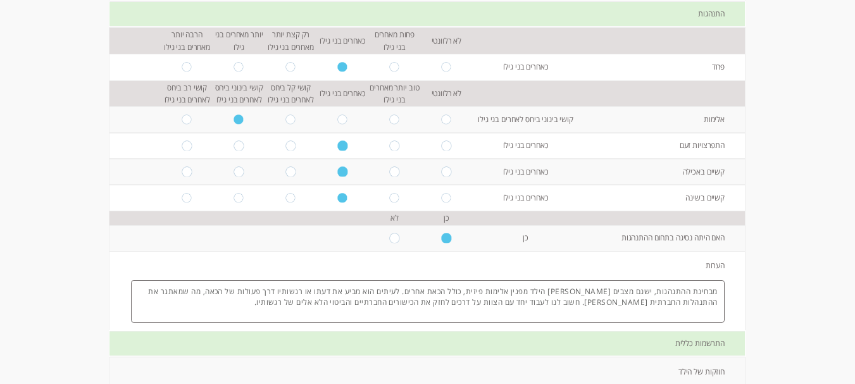
type textarea "מבחינת ההתנהגות, ישנם מצבים [PERSON_NAME] הילד מפגין אלימות פיזית, כולל הכאת אח…"
drag, startPoint x: 852, startPoint y: 269, endPoint x: 855, endPoint y: 277, distance: 8.6
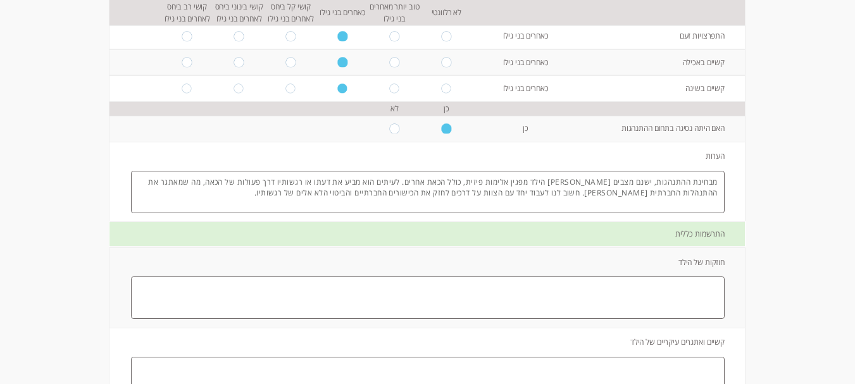
scroll to position [1611, 0]
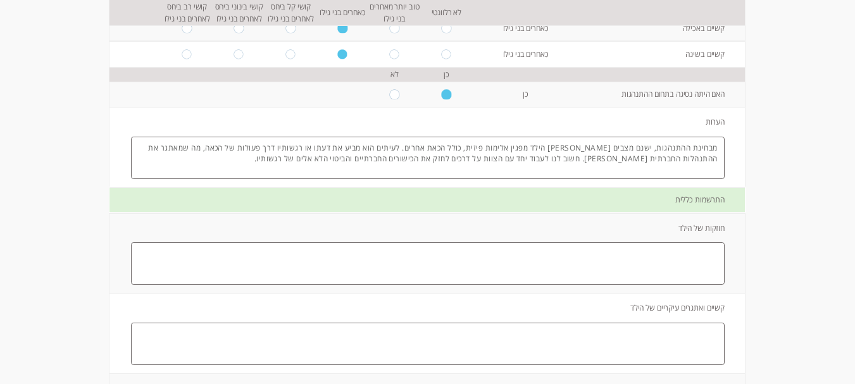
click at [697, 225] on label "חוזקות של הילד" at bounding box center [701, 228] width 86 height 11
click at [698, 225] on label "חוזקות של הילד" at bounding box center [701, 228] width 86 height 11
copy label "של"
click at [643, 263] on textarea at bounding box center [428, 263] width 594 height 42
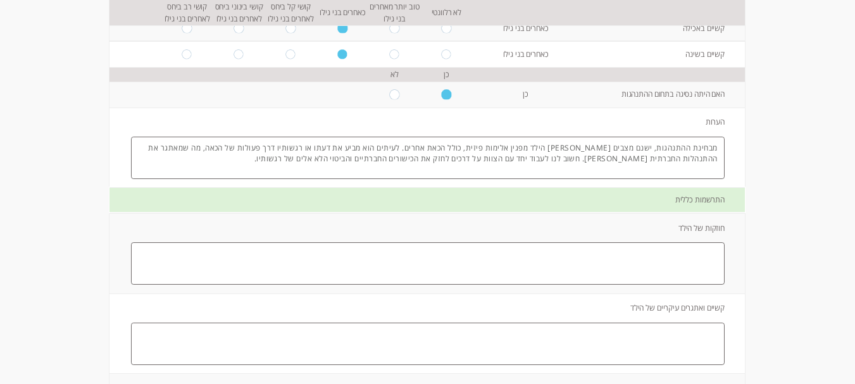
paste textarea "הילד משתפר לטובה באופן כללי, למרות שיש עדיין איחור בהתפתחות וקשיים בתחומים שוני…"
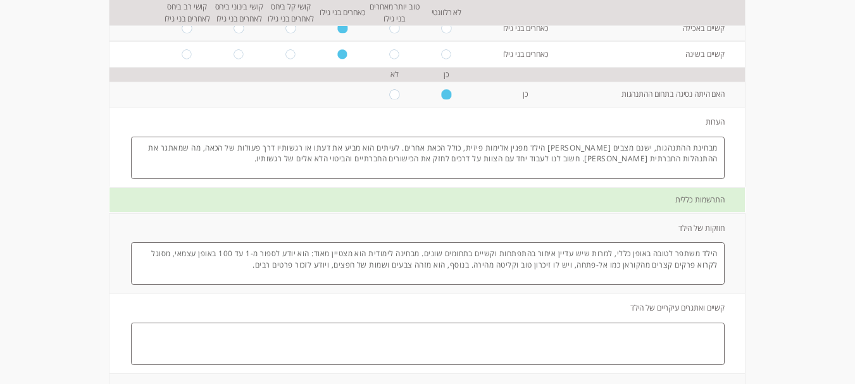
type textarea "הילד משתפר לטובה באופן כללי, למרות שיש עדיין איחור בהתפתחות וקשיים בתחומים שוני…"
click at [693, 306] on label "קשיים ואתגרים עיקריים של הילד" at bounding box center [677, 308] width 134 height 11
copy label "ואתגרים"
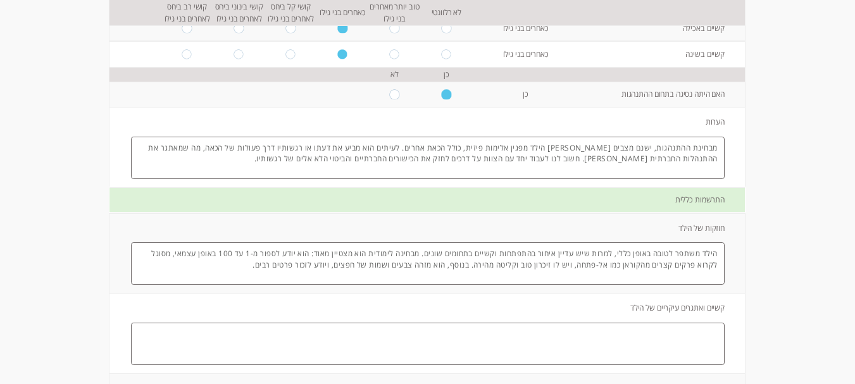
click at [581, 347] on textarea at bounding box center [428, 344] width 594 height 42
paste textarea "הילד מתמודד עם איחור משמעותי בדיבור, הכולל קשיים בהבעה במשפטים מורכבים ובהבנת ש…"
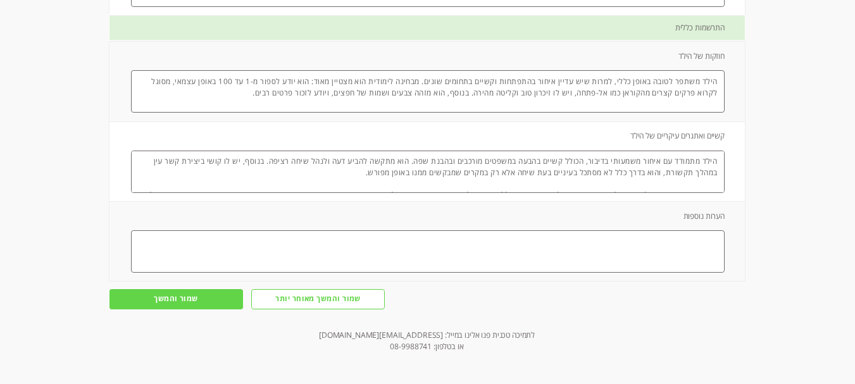
scroll to position [25, 0]
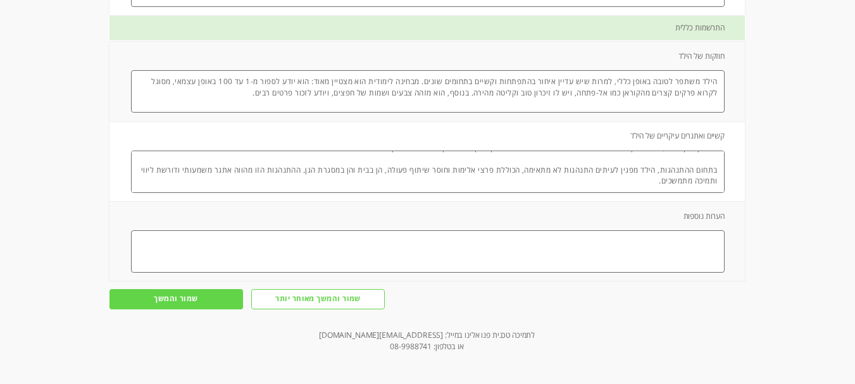
drag, startPoint x: 305, startPoint y: 349, endPoint x: 195, endPoint y: 194, distance: 190.8
click at [195, 194] on td "קשיים ואתגרים עיקריים של הילד הילד מתמודד עם איחור משמעותי בדיבור, הכולל קשיים …" at bounding box center [428, 161] width 634 height 79
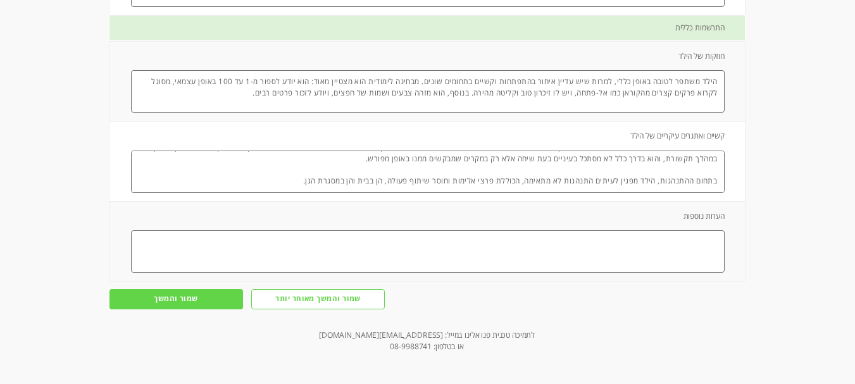
scroll to position [14, 0]
type textarea "הילד מתמודד עם איחור משמעותי בדיבור, הכולל קשיים בהבעה במשפטים מורכבים ובהבנת ש…"
click at [637, 250] on textarea at bounding box center [428, 251] width 594 height 42
paste textarea "[PERSON_NAME] הוא ילד חמוד וטוב, ואנחנו מאוד אוהבים אותו. אני מאוד מקווה ומצפה …"
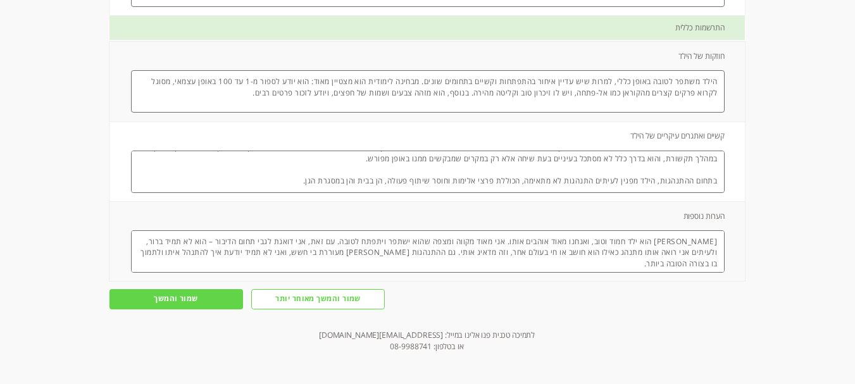
type textarea "[PERSON_NAME] הוא ילד חמוד וטוב, ואנחנו מאוד אוהבים אותו. אני מאוד מקווה ומצפה …"
click at [198, 304] on input "שמור והמשך" at bounding box center [177, 299] width 134 height 20
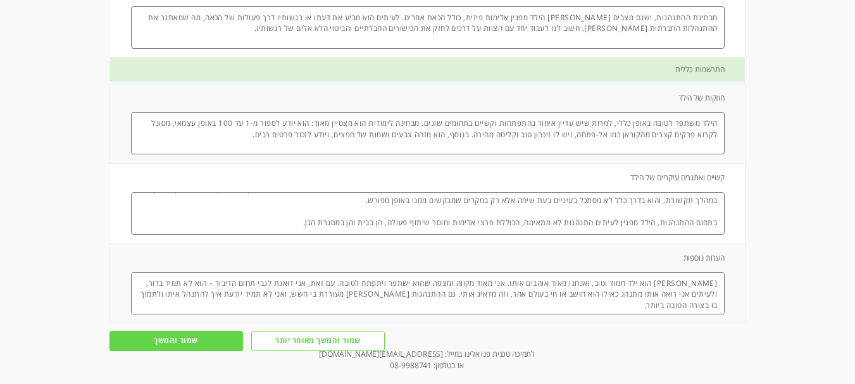
scroll to position [1764, 0]
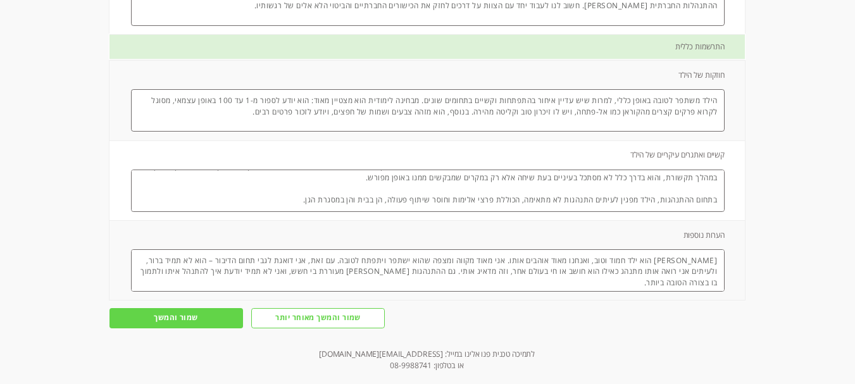
click at [187, 321] on input "שמור והמשך" at bounding box center [177, 318] width 134 height 20
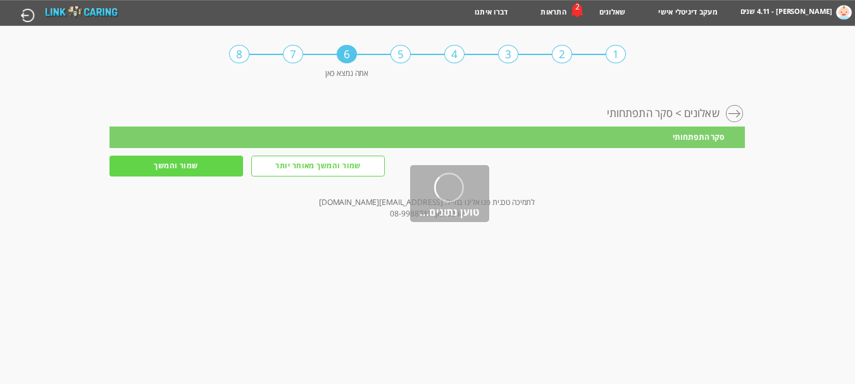
scroll to position [0, 0]
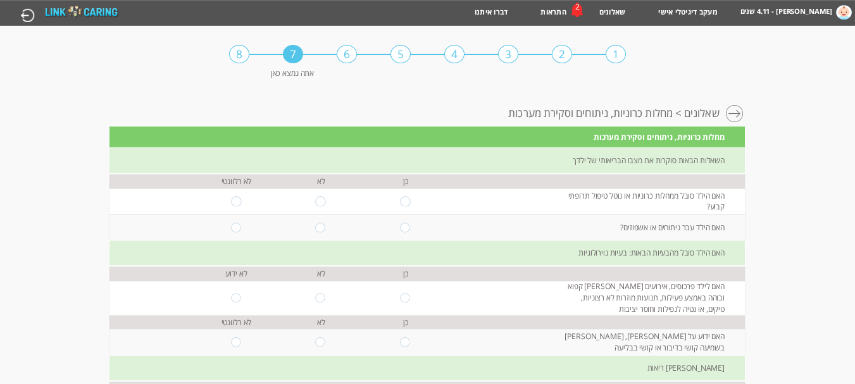
click at [316, 203] on input "radio" at bounding box center [321, 201] width 11 height 9
radio input "true"
click at [316, 230] on input "radio" at bounding box center [321, 227] width 11 height 9
radio input "true"
click at [316, 297] on input "radio" at bounding box center [321, 297] width 11 height 9
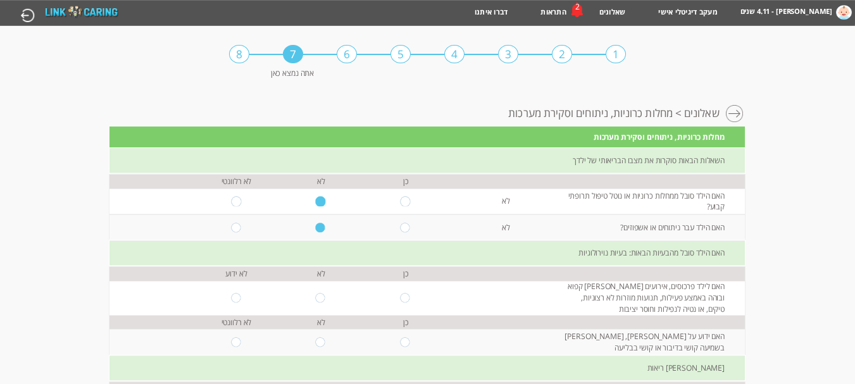
radio input "true"
click at [316, 342] on input "radio" at bounding box center [321, 341] width 11 height 9
radio input "true"
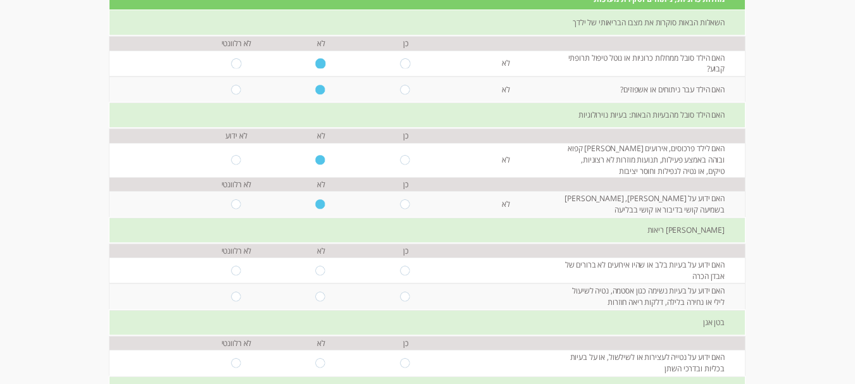
scroll to position [157, 0]
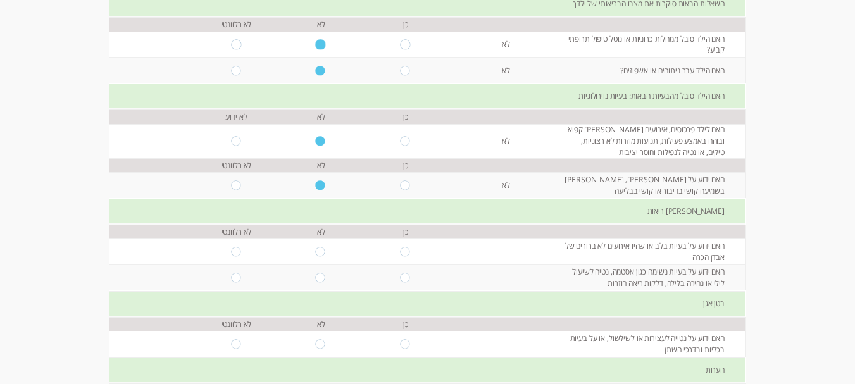
click at [316, 247] on input "radio" at bounding box center [321, 251] width 11 height 9
radio input "true"
click at [316, 279] on input "radio" at bounding box center [321, 277] width 11 height 9
radio input "true"
click at [316, 344] on input "radio" at bounding box center [321, 343] width 11 height 9
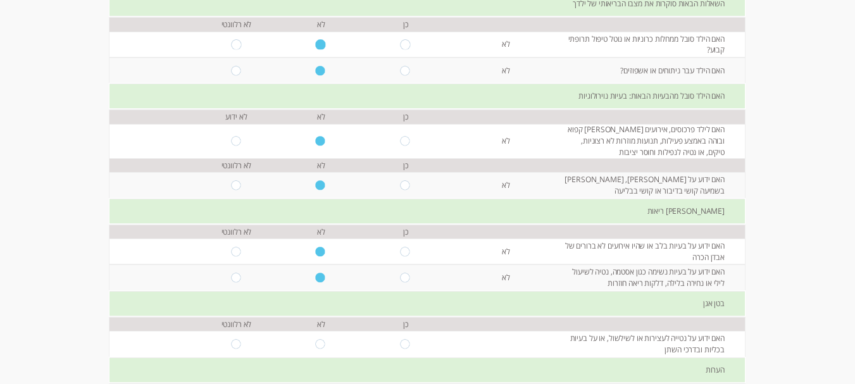
radio input "true"
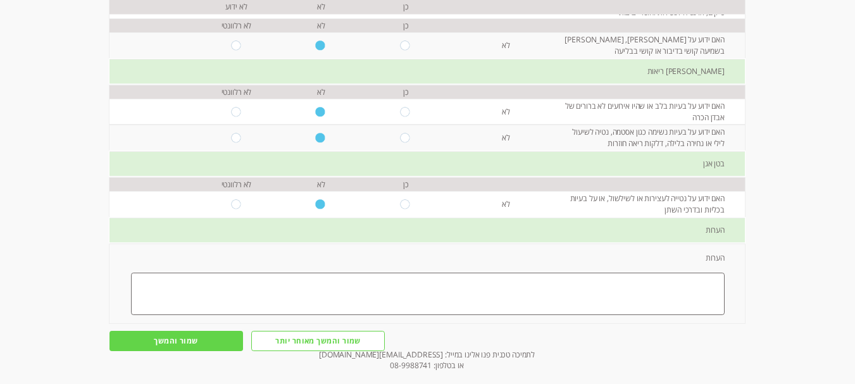
scroll to position [298, 0]
click at [191, 340] on input "שמור והמשך" at bounding box center [177, 340] width 134 height 20
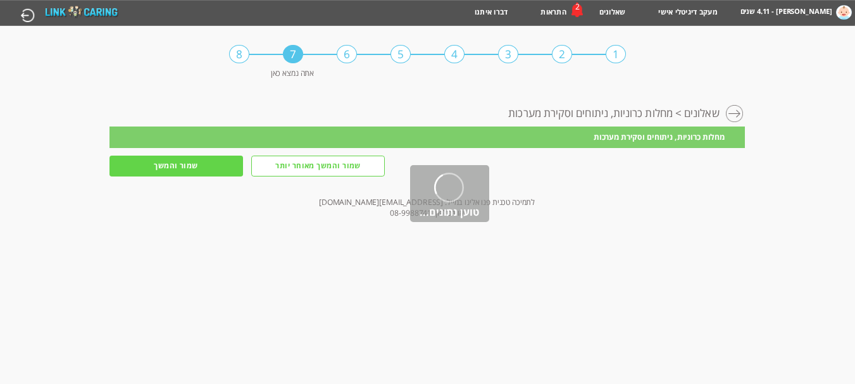
scroll to position [0, 0]
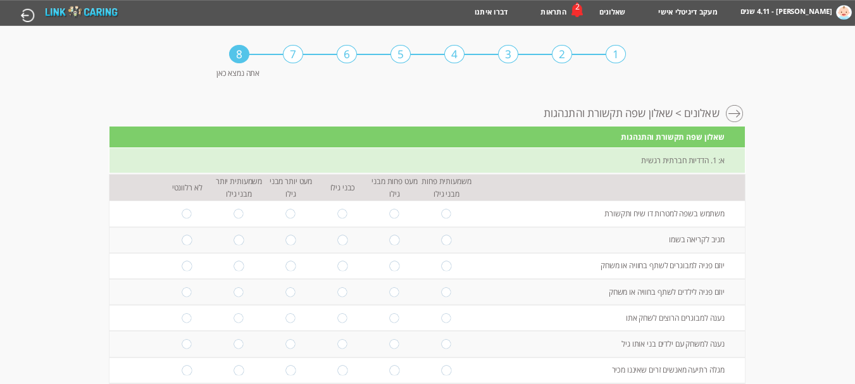
click at [286, 212] on input "radio" at bounding box center [291, 213] width 11 height 9
radio input "true"
click at [337, 241] on input "radio" at bounding box center [342, 239] width 11 height 9
radio input "true"
click at [286, 241] on input "radio" at bounding box center [291, 239] width 11 height 9
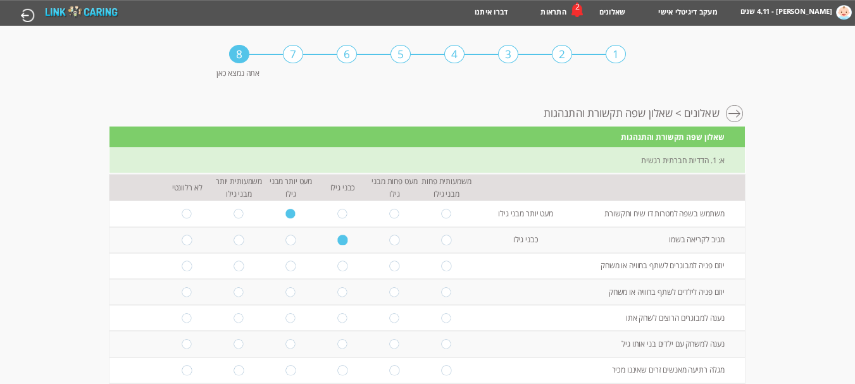
radio input "true"
click at [337, 242] on input "radio" at bounding box center [342, 239] width 11 height 9
radio input "true"
click at [337, 265] on input "radio" at bounding box center [342, 265] width 11 height 9
radio input "true"
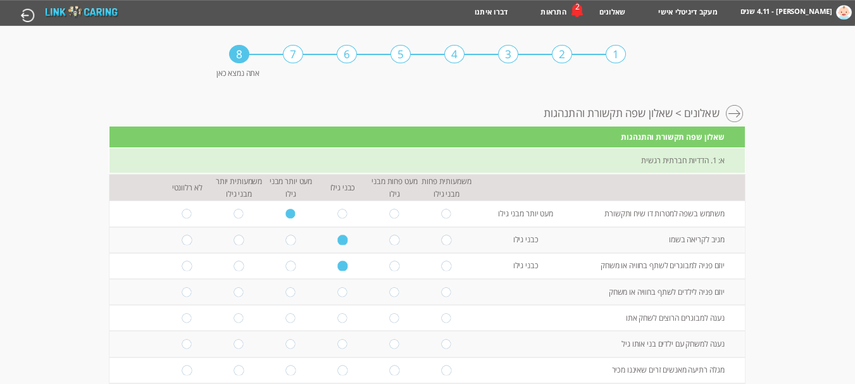
click at [337, 293] on input "radio" at bounding box center [342, 291] width 11 height 9
radio input "true"
click at [337, 317] on input "radio" at bounding box center [342, 317] width 11 height 9
radio input "true"
click at [337, 346] on input "radio" at bounding box center [342, 343] width 11 height 9
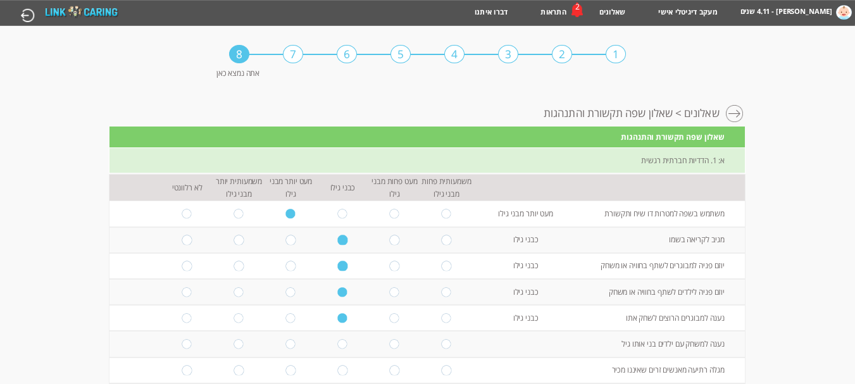
radio input "true"
click at [337, 372] on input "radio" at bounding box center [342, 369] width 11 height 9
radio input "true"
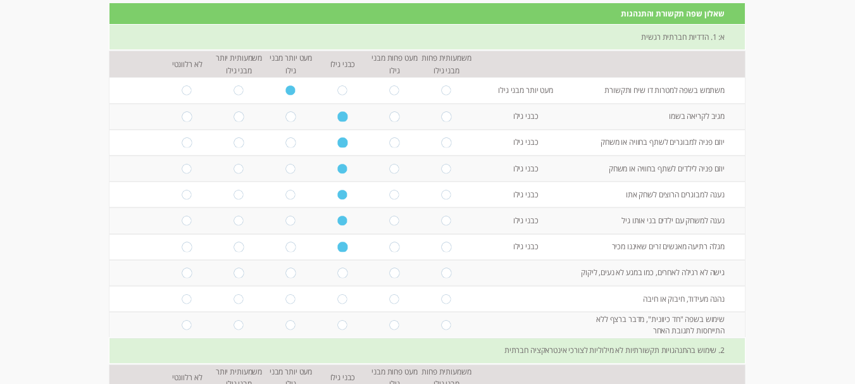
scroll to position [128, 0]
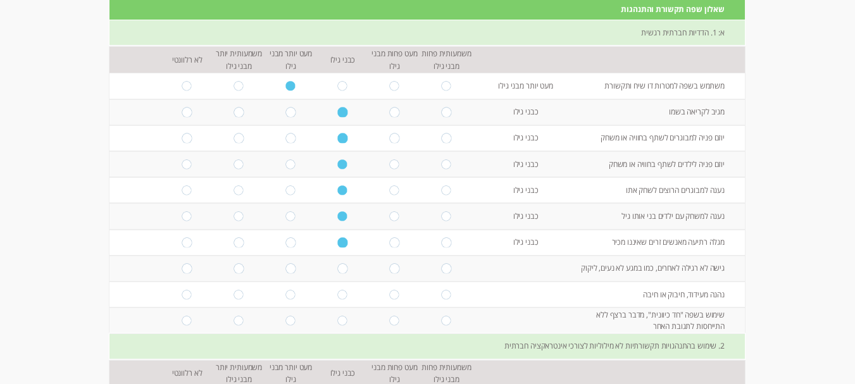
click at [286, 244] on input "radio" at bounding box center [291, 241] width 11 height 9
radio input "true"
click at [337, 270] on input "radio" at bounding box center [342, 268] width 11 height 9
radio input "true"
click at [337, 296] on input "radio" at bounding box center [342, 294] width 11 height 9
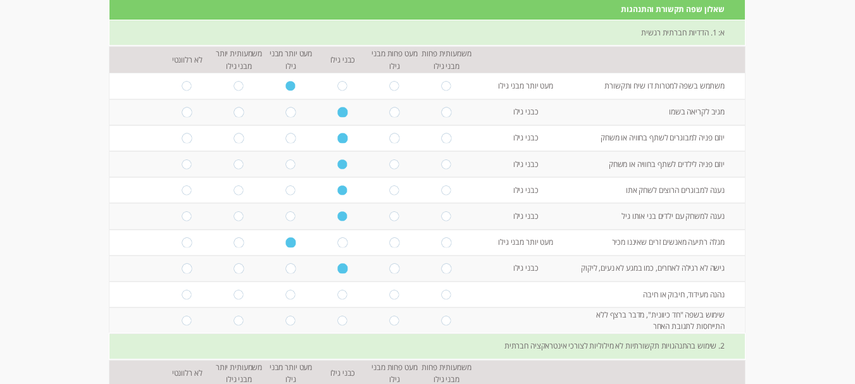
radio input "true"
click at [341, 244] on input "radio" at bounding box center [342, 241] width 11 height 9
radio input "true"
click at [286, 322] on input "radio" at bounding box center [291, 320] width 11 height 9
radio input "true"
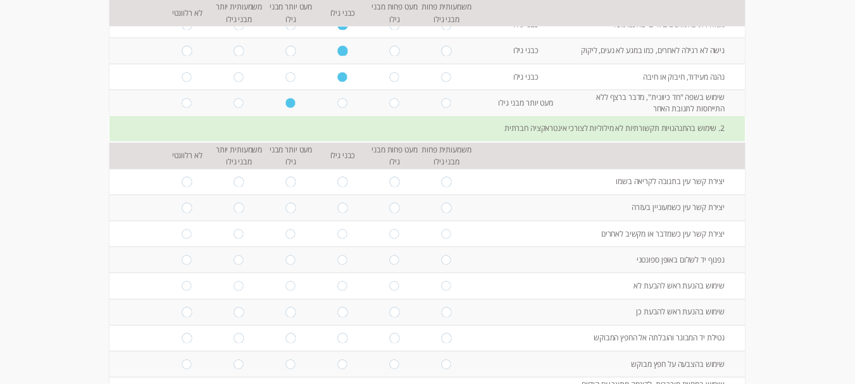
scroll to position [354, 0]
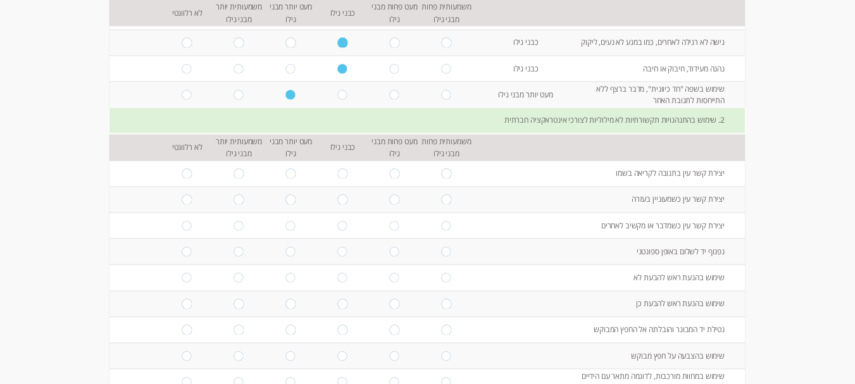
click at [337, 173] on input "radio" at bounding box center [342, 172] width 11 height 9
radio input "true"
click at [286, 172] on input "radio" at bounding box center [291, 172] width 11 height 9
radio input "true"
click at [285, 206] on td at bounding box center [291, 200] width 52 height 26
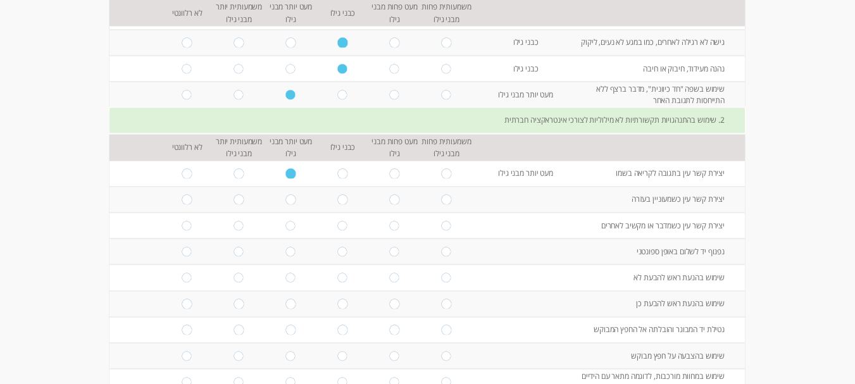
click at [286, 200] on input "radio" at bounding box center [291, 199] width 11 height 9
radio input "true"
click at [286, 227] on input "radio" at bounding box center [291, 225] width 11 height 9
radio input "true"
click at [337, 251] on input "radio" at bounding box center [342, 251] width 11 height 9
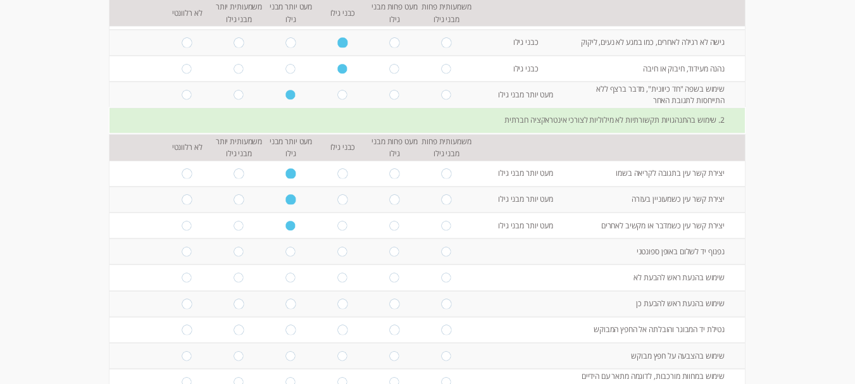
radio input "true"
click at [337, 279] on input "radio" at bounding box center [342, 277] width 11 height 9
radio input "true"
click at [337, 305] on input "radio" at bounding box center [342, 303] width 11 height 9
radio input "true"
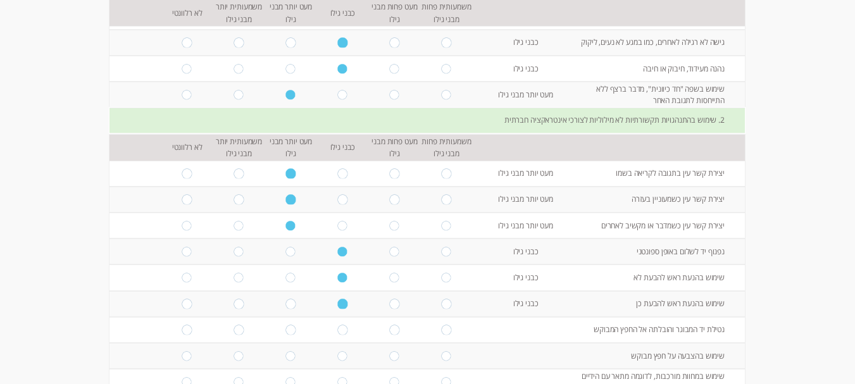
click at [656, 332] on td "נטילת יד המבוגר והובלתה אל החפץ המבוקש" at bounding box center [662, 330] width 166 height 26
click at [501, 337] on td at bounding box center [525, 330] width 106 height 26
click at [337, 332] on input "radio" at bounding box center [342, 329] width 11 height 9
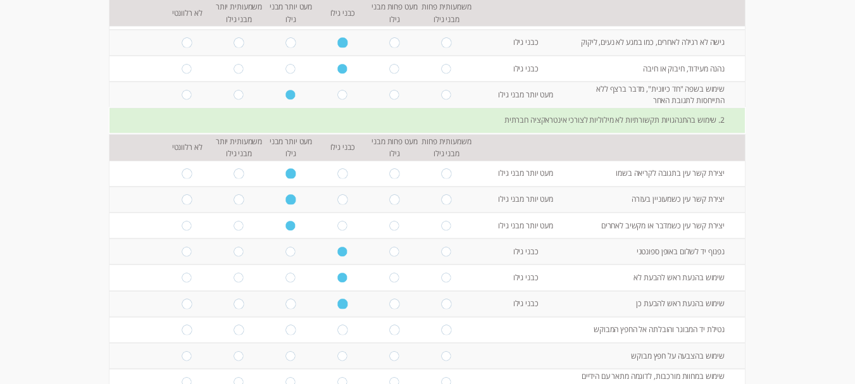
radio input "true"
click at [337, 356] on input "radio" at bounding box center [342, 355] width 11 height 9
radio input "true"
drag, startPoint x: 855, startPoint y: 77, endPoint x: 853, endPoint y: 105, distance: 27.9
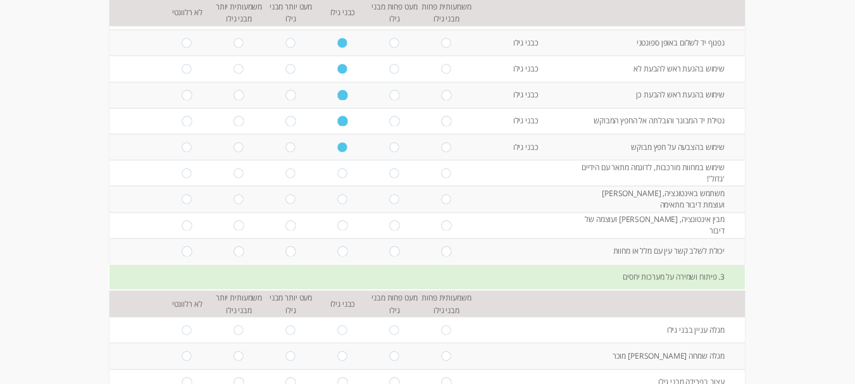
scroll to position [537, 0]
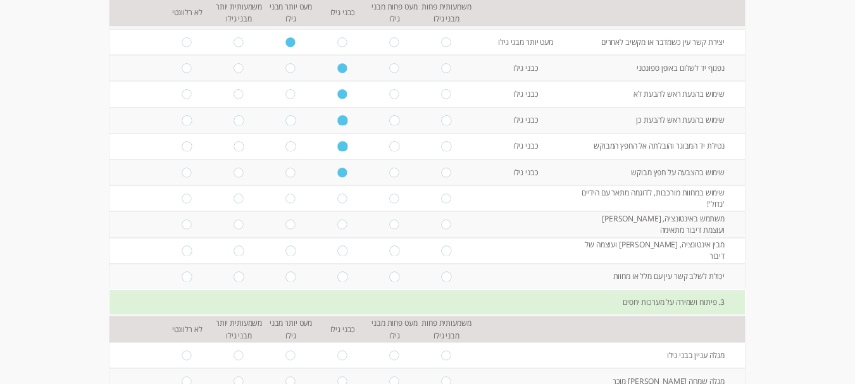
click at [337, 198] on input "radio" at bounding box center [342, 198] width 11 height 9
radio input "true"
click at [286, 194] on input "radio" at bounding box center [291, 198] width 11 height 9
radio input "true"
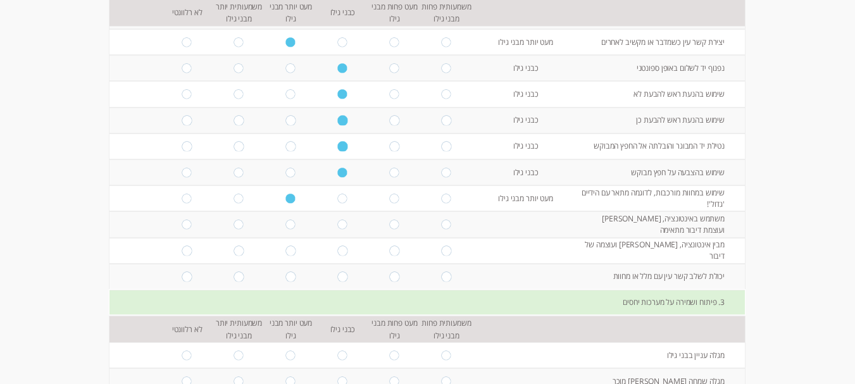
click at [338, 227] on input "radio" at bounding box center [342, 224] width 11 height 9
radio input "true"
click at [340, 200] on input "radio" at bounding box center [342, 198] width 11 height 9
radio input "true"
click at [286, 199] on input "radio" at bounding box center [291, 198] width 11 height 9
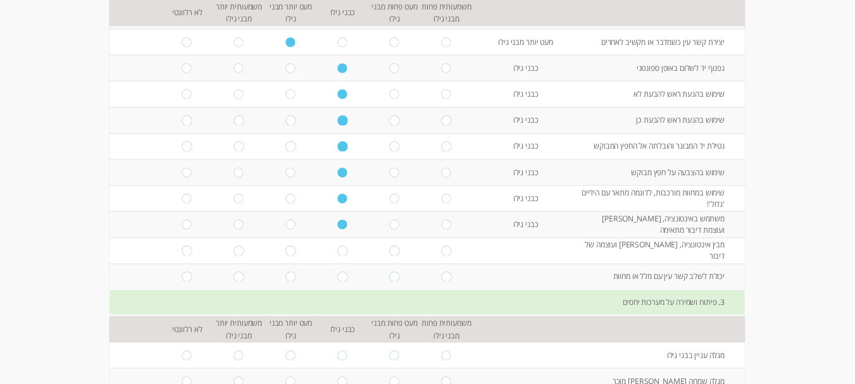
radio input "true"
click at [337, 250] on input "radio" at bounding box center [342, 250] width 11 height 9
radio input "true"
click at [286, 277] on input "radio" at bounding box center [291, 276] width 11 height 9
radio input "true"
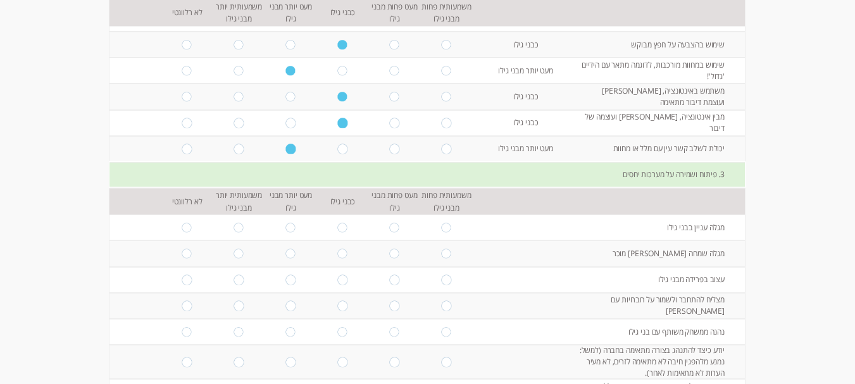
scroll to position [708, 0]
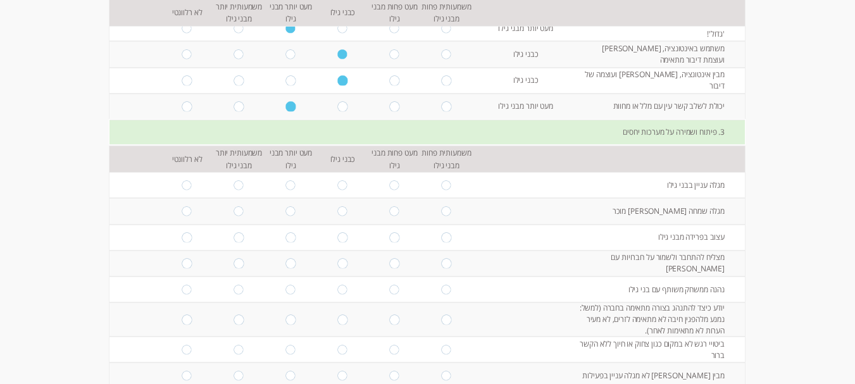
click at [337, 183] on input "radio" at bounding box center [342, 184] width 11 height 9
radio input "true"
click at [337, 213] on input "radio" at bounding box center [342, 210] width 11 height 9
radio input "true"
click at [337, 237] on input "radio" at bounding box center [342, 236] width 11 height 9
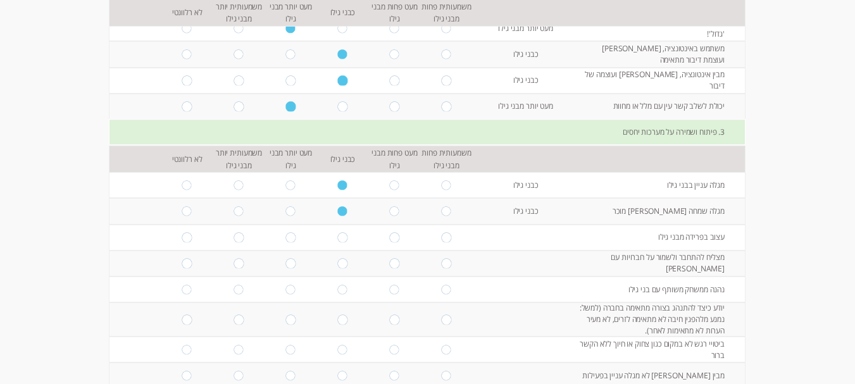
radio input "true"
click at [338, 263] on input "radio" at bounding box center [342, 263] width 11 height 9
radio input "true"
click at [337, 290] on input "radio" at bounding box center [342, 289] width 11 height 9
radio input "true"
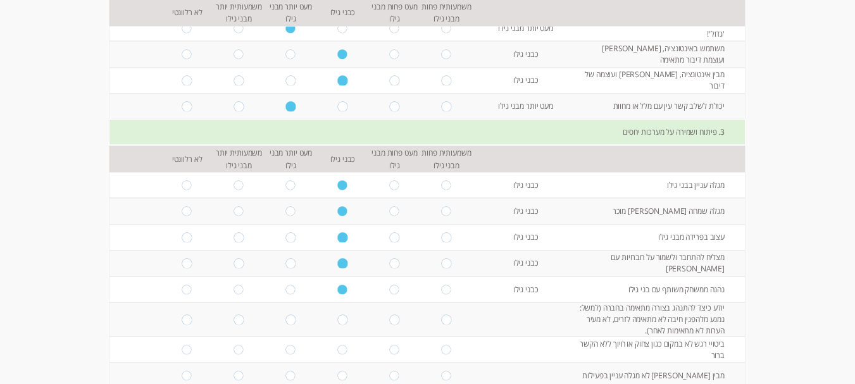
click at [286, 320] on input "radio" at bounding box center [291, 319] width 11 height 9
radio input "true"
click at [286, 352] on input "radio" at bounding box center [291, 349] width 11 height 9
radio input "true"
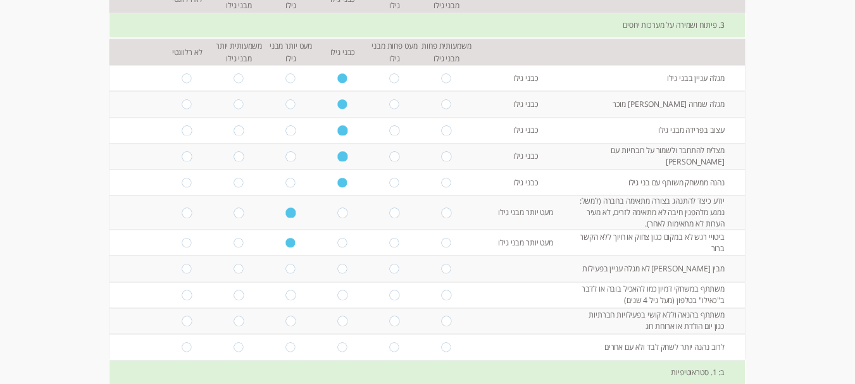
scroll to position [819, 0]
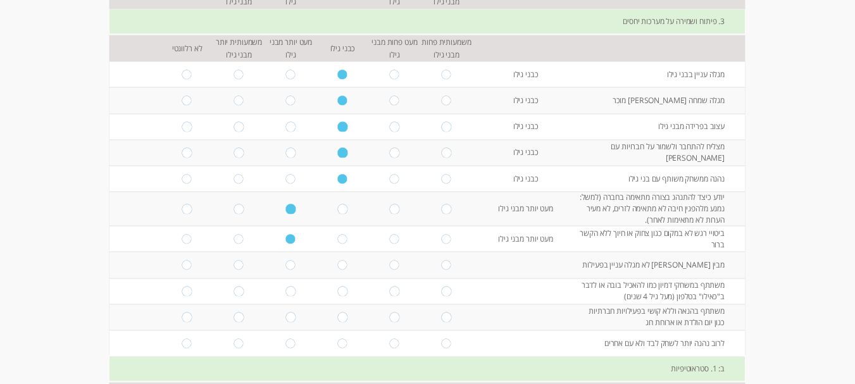
click at [286, 265] on input "radio" at bounding box center [291, 264] width 11 height 9
radio input "true"
click at [337, 292] on input "radio" at bounding box center [342, 290] width 11 height 9
radio input "true"
click at [337, 319] on input "radio" at bounding box center [342, 317] width 11 height 9
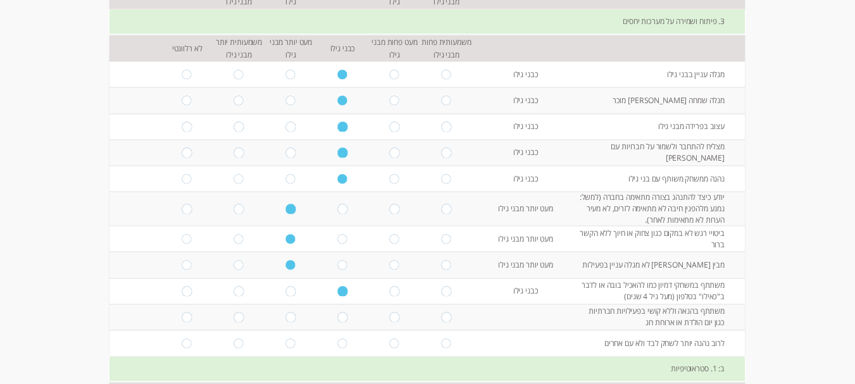
radio input "true"
click at [337, 345] on input "radio" at bounding box center [342, 343] width 11 height 9
radio input "true"
click at [286, 342] on input "radio" at bounding box center [291, 343] width 11 height 9
radio input "true"
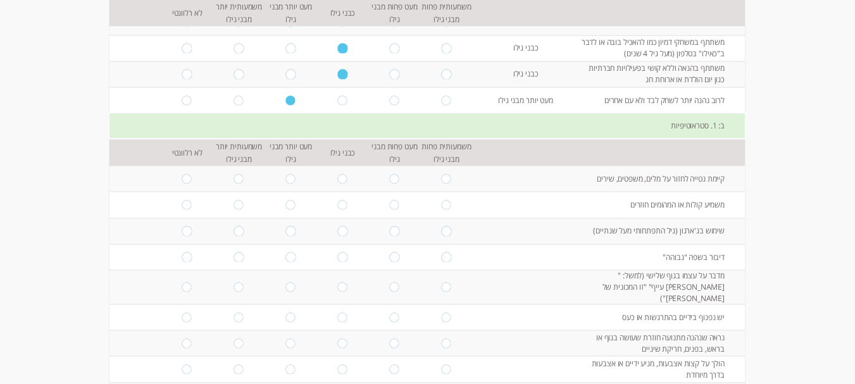
scroll to position [1091, 0]
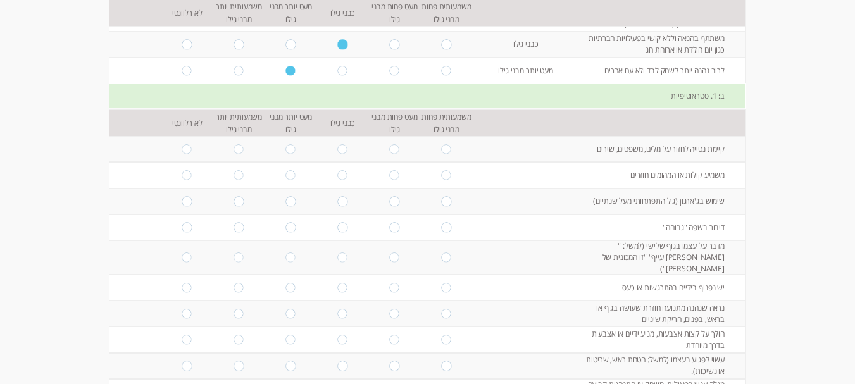
click at [337, 151] on input "radio" at bounding box center [342, 148] width 11 height 9
radio input "true"
click at [337, 177] on input "radio" at bounding box center [342, 174] width 11 height 9
radio input "true"
click at [337, 200] on input "radio" at bounding box center [342, 201] width 11 height 9
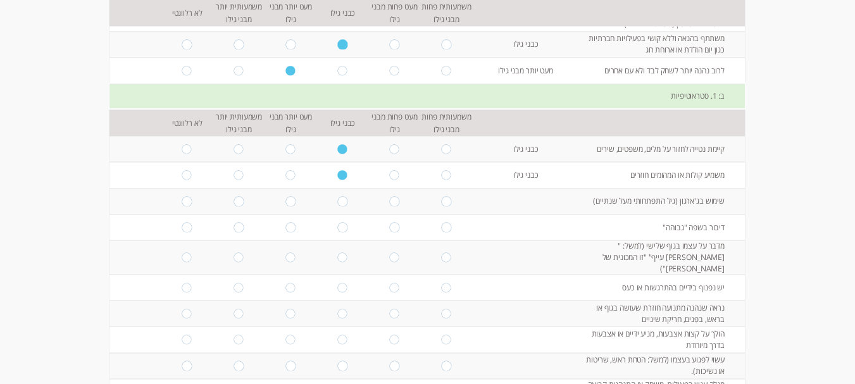
radio input "true"
click at [286, 228] on input "radio" at bounding box center [291, 227] width 11 height 9
radio input "true"
click at [337, 253] on input "radio" at bounding box center [342, 257] width 11 height 9
radio input "true"
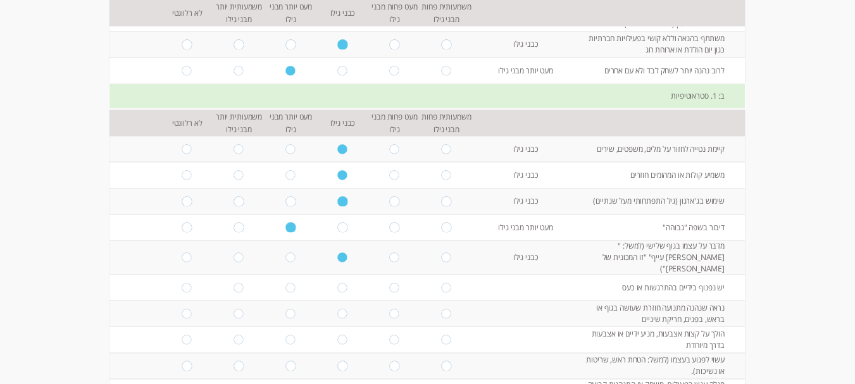
click at [337, 283] on input "radio" at bounding box center [342, 287] width 11 height 9
radio input "true"
click at [337, 309] on input "radio" at bounding box center [342, 313] width 11 height 9
radio input "true"
click at [337, 335] on input "radio" at bounding box center [342, 339] width 11 height 9
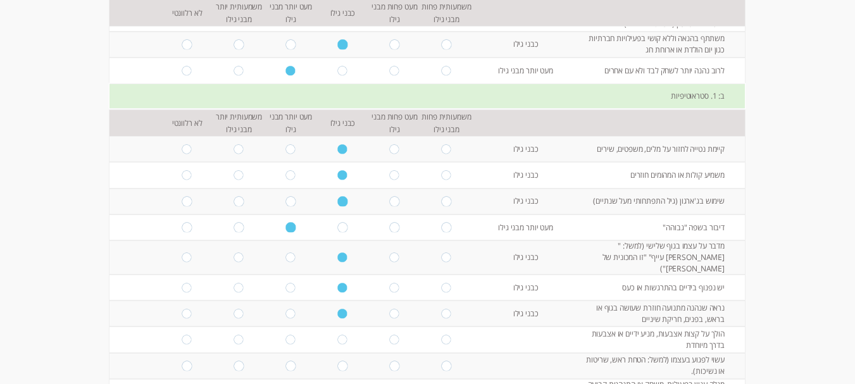
radio input "true"
click at [337, 361] on input "radio" at bounding box center [342, 365] width 11 height 9
radio input "true"
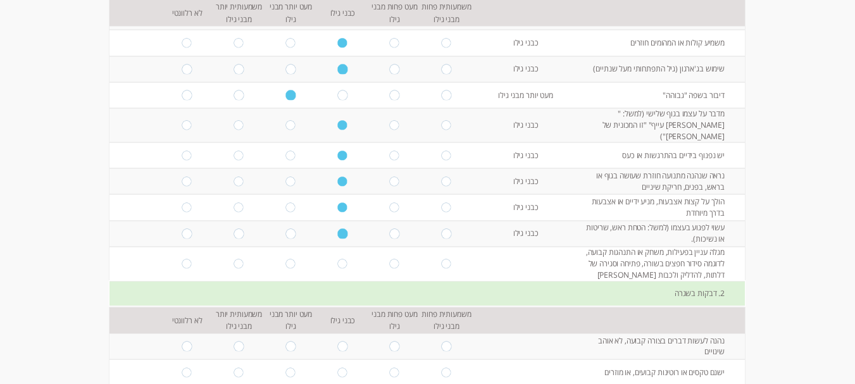
scroll to position [1228, 0]
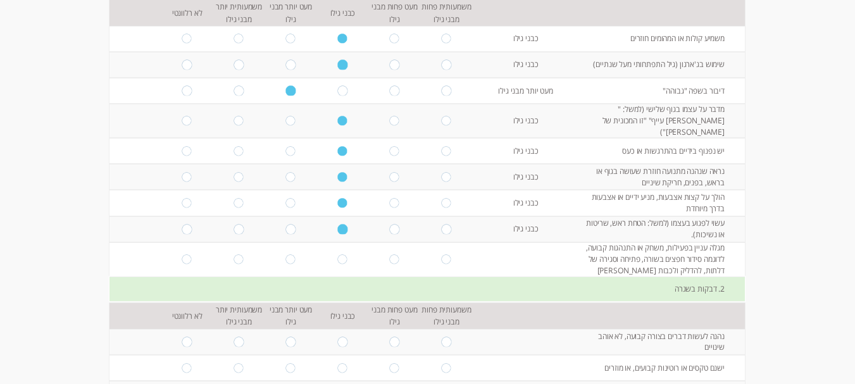
click at [337, 254] on input "radio" at bounding box center [342, 258] width 11 height 9
radio input "true"
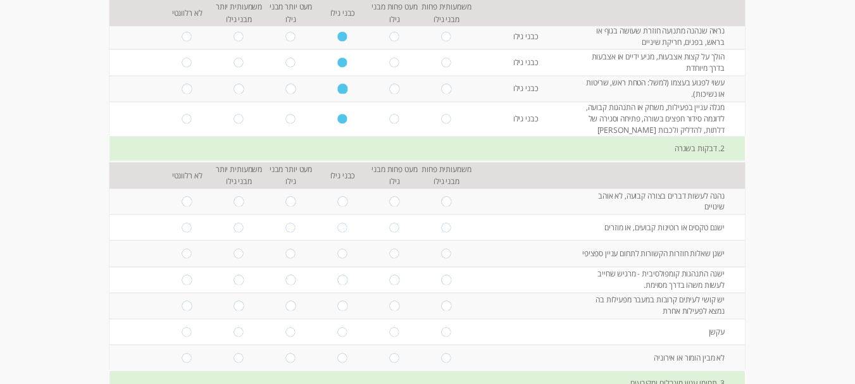
scroll to position [1390, 0]
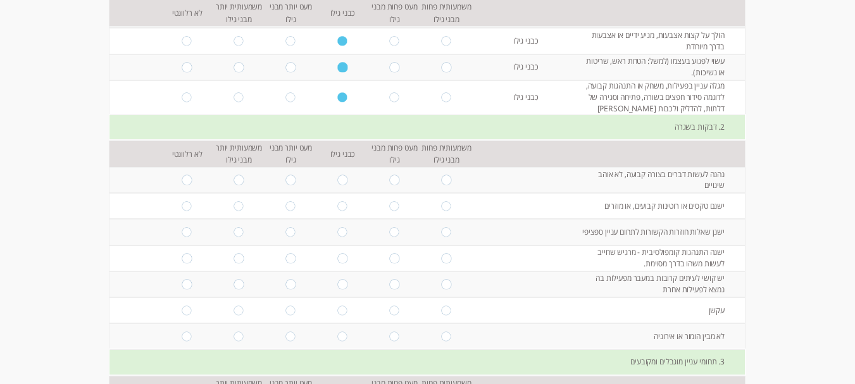
click at [337, 175] on input "radio" at bounding box center [342, 179] width 11 height 9
radio input "true"
click at [337, 201] on input "radio" at bounding box center [342, 205] width 11 height 9
radio input "true"
click at [337, 227] on input "radio" at bounding box center [342, 231] width 11 height 9
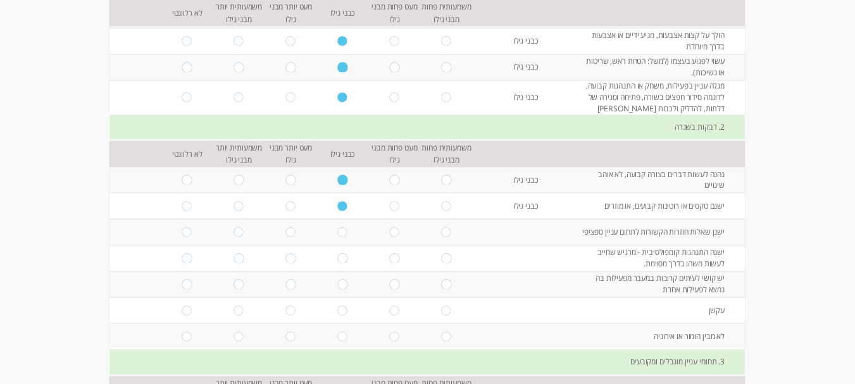
radio input "true"
click at [337, 253] on input "radio" at bounding box center [342, 257] width 11 height 9
radio input "true"
click at [337, 280] on input "radio" at bounding box center [342, 284] width 11 height 9
radio input "true"
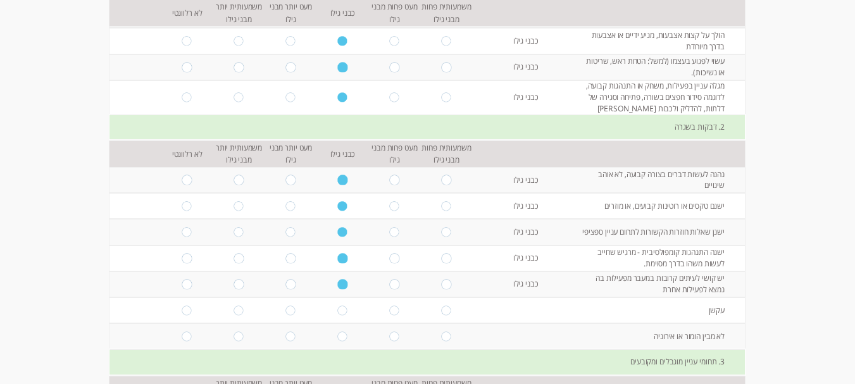
click at [337, 306] on input "radio" at bounding box center [342, 310] width 11 height 9
radio input "true"
click at [337, 332] on input "radio" at bounding box center [342, 336] width 11 height 9
radio input "true"
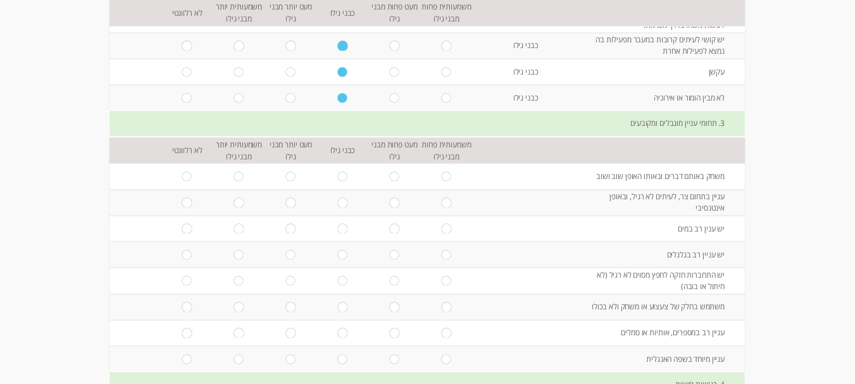
scroll to position [1642, 0]
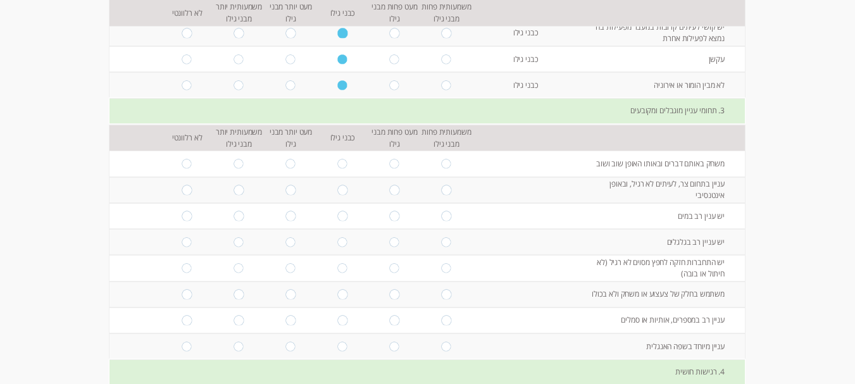
click at [337, 159] on input "radio" at bounding box center [342, 163] width 11 height 9
radio input "true"
click at [337, 185] on input "radio" at bounding box center [342, 189] width 11 height 9
radio input "true"
click at [337, 211] on input "radio" at bounding box center [342, 215] width 11 height 9
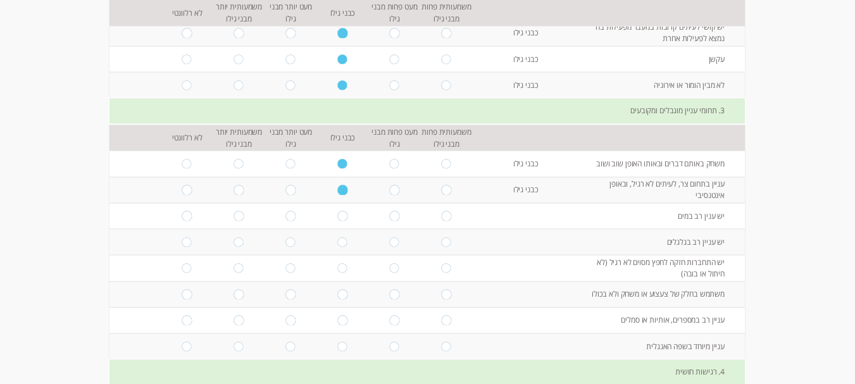
radio input "true"
click at [337, 237] on input "radio" at bounding box center [342, 241] width 11 height 9
radio input "true"
click at [337, 263] on input "radio" at bounding box center [342, 267] width 11 height 9
radio input "true"
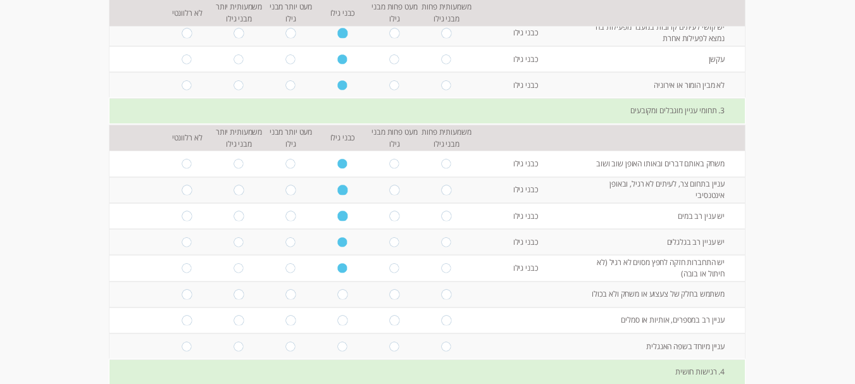
click at [337, 289] on input "radio" at bounding box center [342, 293] width 11 height 9
radio input "true"
click at [337, 316] on input "radio" at bounding box center [342, 320] width 11 height 9
radio input "true"
click at [337, 342] on input "radio" at bounding box center [342, 346] width 11 height 9
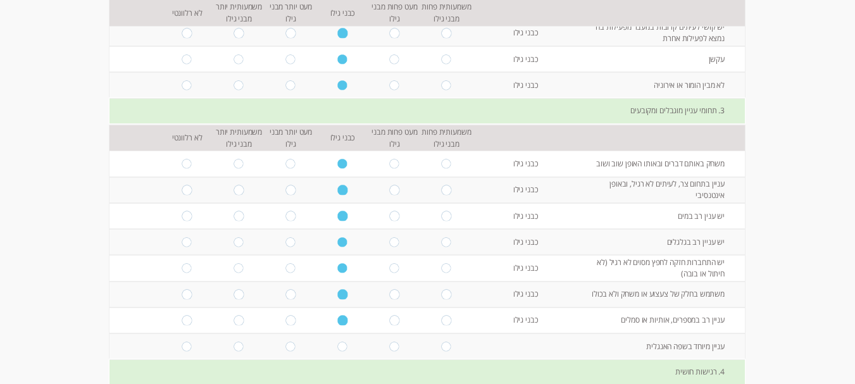
radio input "true"
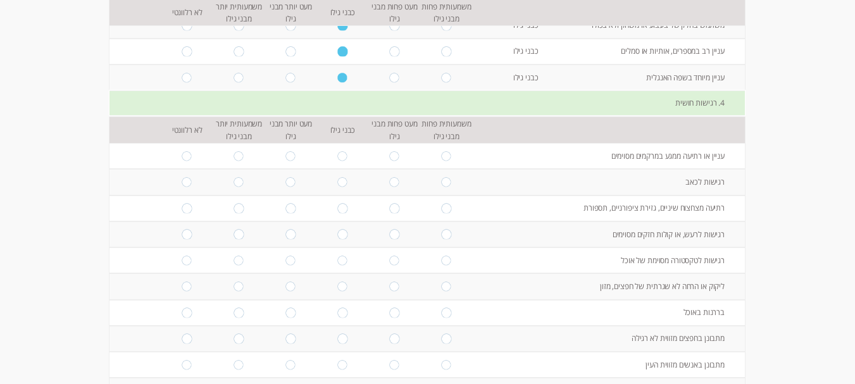
scroll to position [1932, 0]
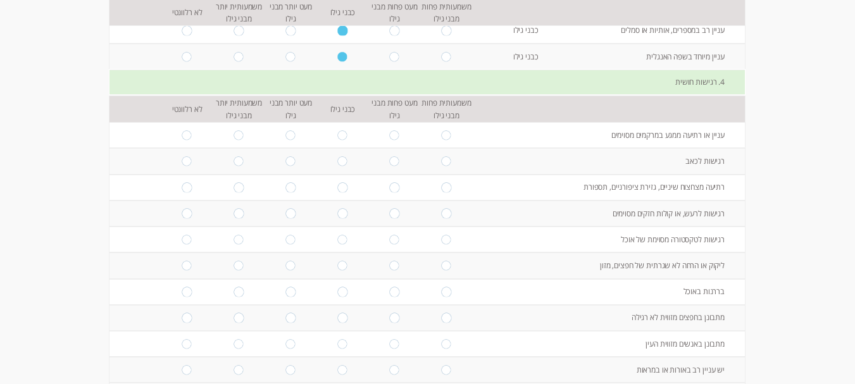
click at [337, 130] on input "radio" at bounding box center [342, 134] width 11 height 9
radio input "true"
click at [337, 156] on input "radio" at bounding box center [342, 160] width 11 height 9
radio input "true"
click at [330, 175] on td at bounding box center [343, 188] width 52 height 26
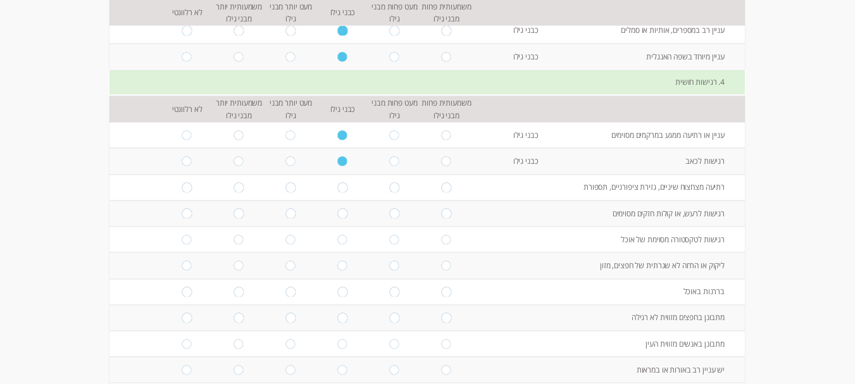
drag, startPoint x: 335, startPoint y: 173, endPoint x: 336, endPoint y: 180, distance: 6.4
click at [336, 177] on td at bounding box center [343, 188] width 52 height 26
click at [333, 201] on td at bounding box center [343, 214] width 52 height 26
click at [337, 183] on input "radio" at bounding box center [342, 187] width 11 height 9
radio input "true"
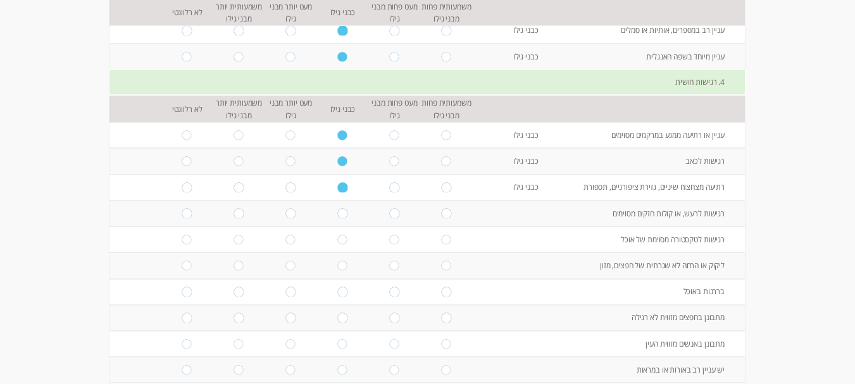
click at [334, 202] on td at bounding box center [343, 214] width 52 height 26
click at [336, 211] on td at bounding box center [343, 214] width 52 height 26
click at [337, 209] on input "radio" at bounding box center [342, 213] width 11 height 9
radio input "true"
click at [337, 235] on input "radio" at bounding box center [342, 239] width 11 height 9
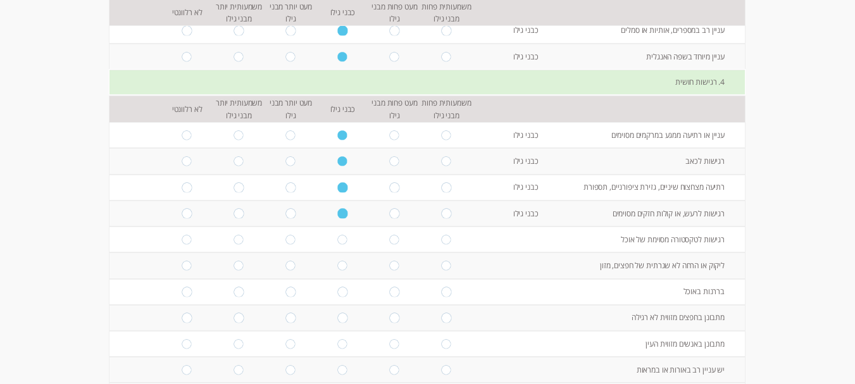
radio input "true"
click at [337, 261] on input "radio" at bounding box center [342, 265] width 11 height 9
radio input "true"
click at [337, 287] on input "radio" at bounding box center [342, 291] width 11 height 9
radio input "true"
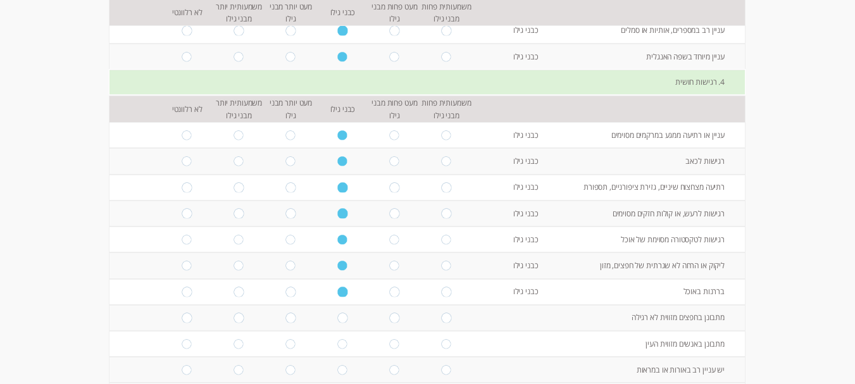
click at [337, 313] on input "radio" at bounding box center [342, 317] width 11 height 9
radio input "true"
click at [337, 339] on input "radio" at bounding box center [342, 343] width 11 height 9
radio input "true"
click at [337, 365] on input "radio" at bounding box center [342, 369] width 11 height 9
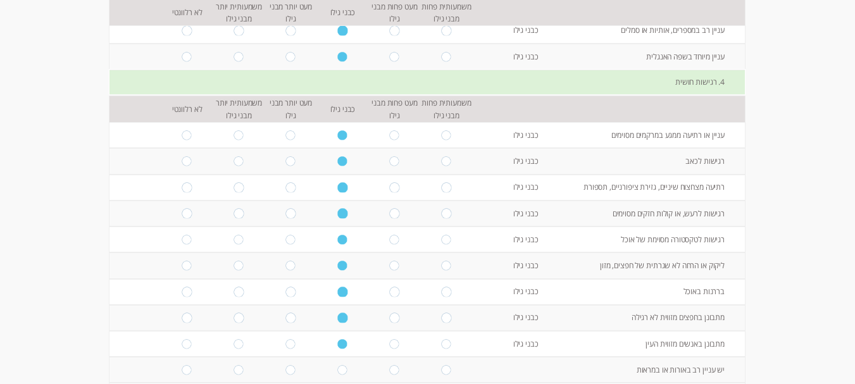
radio input "true"
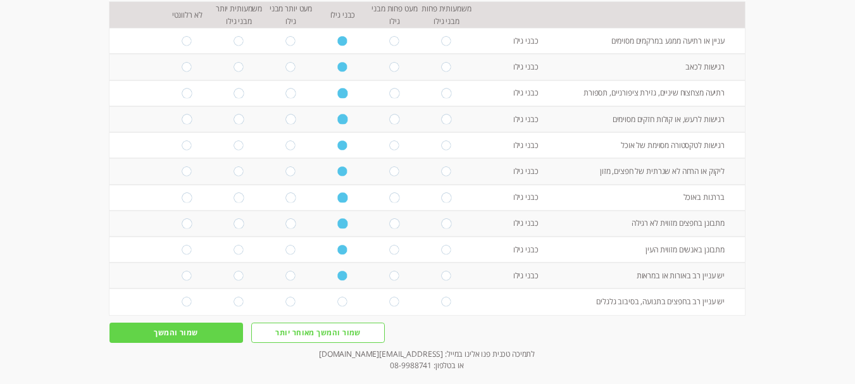
scroll to position [2030, 0]
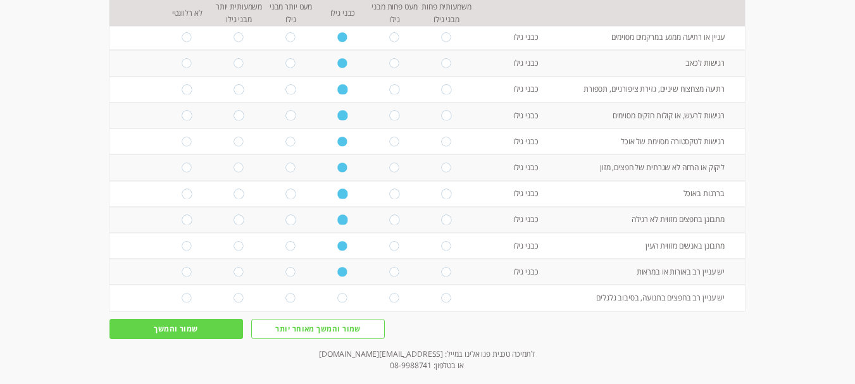
click at [337, 293] on input "radio" at bounding box center [342, 297] width 11 height 9
radio input "true"
click at [176, 320] on input "שמור והמשך" at bounding box center [177, 329] width 134 height 20
click at [198, 320] on input "שמור והמשך" at bounding box center [177, 329] width 134 height 20
click at [171, 319] on input "שמור והמשך" at bounding box center [177, 329] width 134 height 20
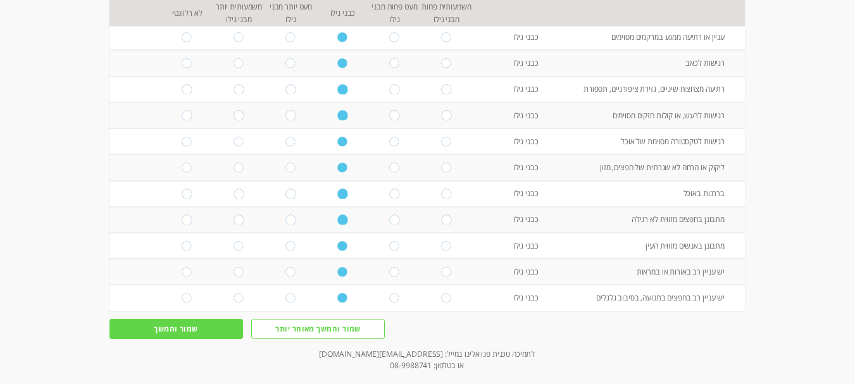
click at [171, 319] on input "שמור והמשך" at bounding box center [177, 329] width 134 height 20
click at [172, 319] on input "שמור והמשך" at bounding box center [177, 329] width 134 height 20
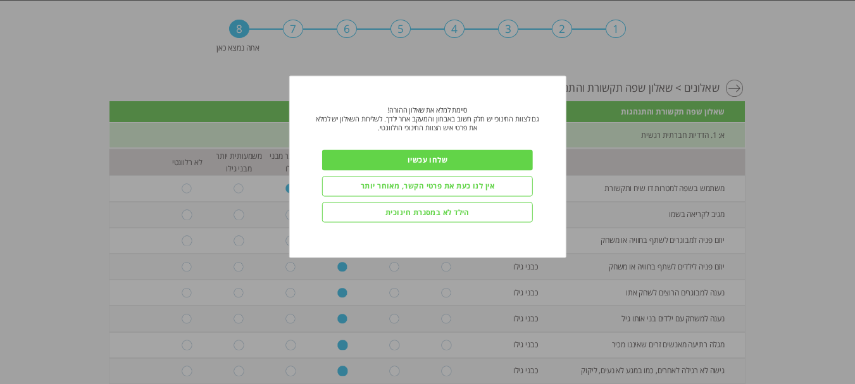
scroll to position [0, 0]
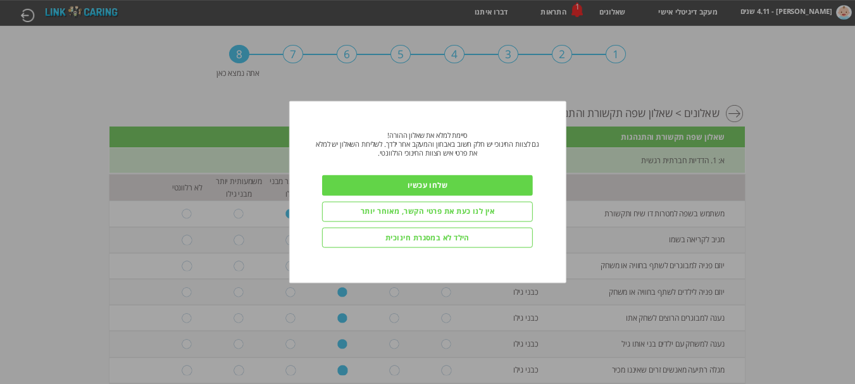
click at [460, 180] on input "שלחו עכשיו" at bounding box center [427, 185] width 211 height 20
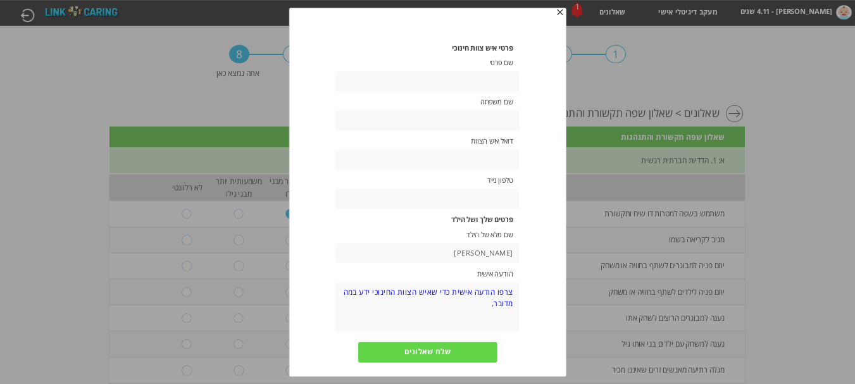
click at [473, 85] on input "text" at bounding box center [428, 82] width 184 height 20
type input "נור"
click at [472, 113] on input "text" at bounding box center [428, 121] width 184 height 20
type input "[PERSON_NAME]"
click at [472, 152] on input "text" at bounding box center [428, 160] width 184 height 20
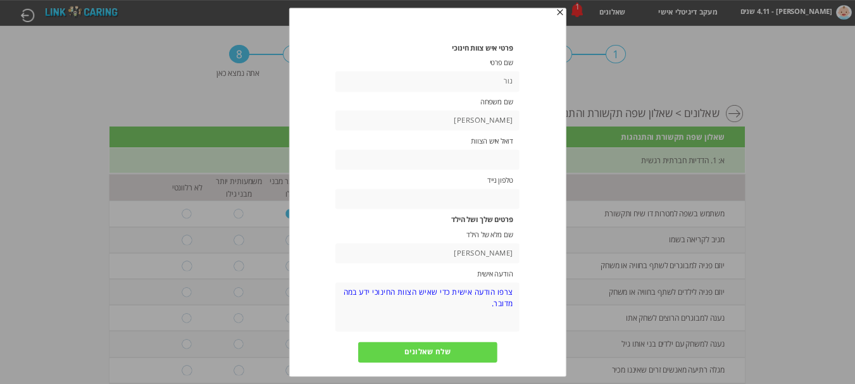
click at [433, 199] on input "text" at bounding box center [428, 199] width 184 height 20
type input "0532813192"
click at [490, 292] on textarea at bounding box center [428, 307] width 184 height 50
click at [508, 305] on textarea at bounding box center [428, 307] width 184 height 50
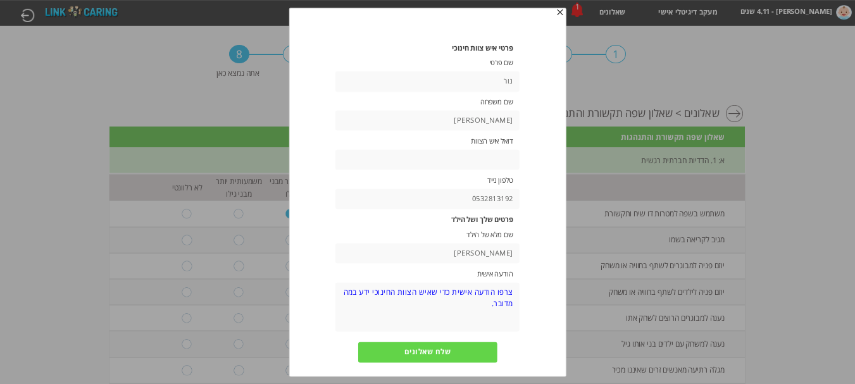
click at [507, 303] on textarea at bounding box center [428, 307] width 184 height 50
drag, startPoint x: 507, startPoint y: 303, endPoint x: 500, endPoint y: 299, distance: 7.9
click at [506, 301] on textarea at bounding box center [428, 307] width 184 height 50
drag, startPoint x: 493, startPoint y: 301, endPoint x: 519, endPoint y: 279, distance: 34.6
click at [519, 279] on div "פרטים שלך ושל הילד שם מלא של הילד [PERSON_NAME] הודעה אישית" at bounding box center [428, 274] width 232 height 116
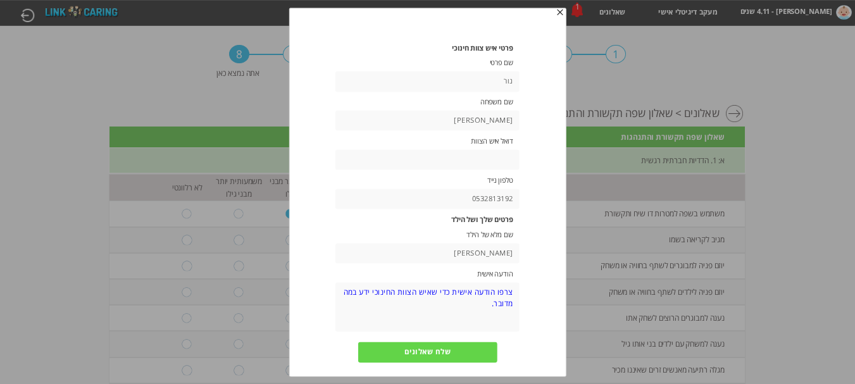
click at [478, 291] on textarea at bounding box center [428, 307] width 184 height 50
paste textarea "לום, אני מבקשת למלא את הטופס הנוגע לבני ברצינות ובזהירות, תוך שימת [PERSON_NAME…"
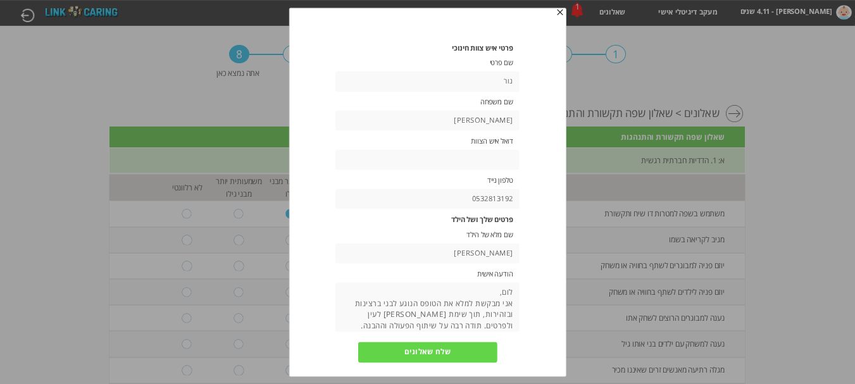
click at [517, 292] on textarea "לום, אני מבקשת למלא את הטופס הנוגע לבני ברצינות ובזהירות, תוך שימת [PERSON_NAME…" at bounding box center [428, 307] width 184 height 50
type textarea "שלום, אני מבקשת למלא את הטופס הנוגע לבני ברצינות ובזהירות, תוך שימת [PERSON_NAM…"
click at [460, 158] on input "text" at bounding box center [428, 160] width 184 height 20
click at [444, 349] on input "שלח שאלונים" at bounding box center [427, 352] width 139 height 20
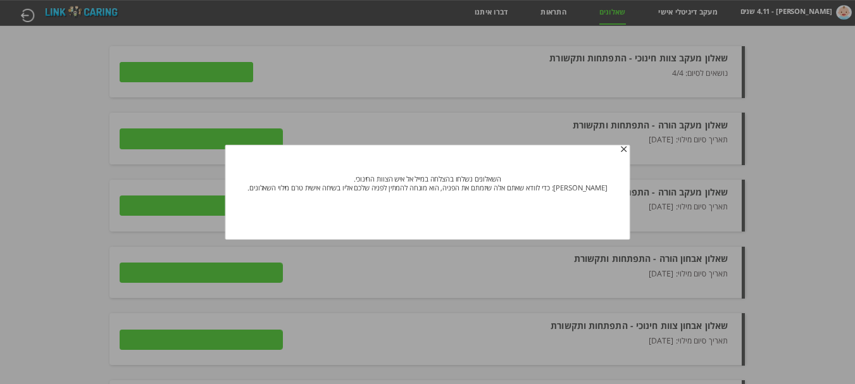
type input "פרטים"
type input "שליחה למטפל"
type input "לצפייה בתשובות"
type input "שליחה למטפל"
type input "לצפייה בתשובות"
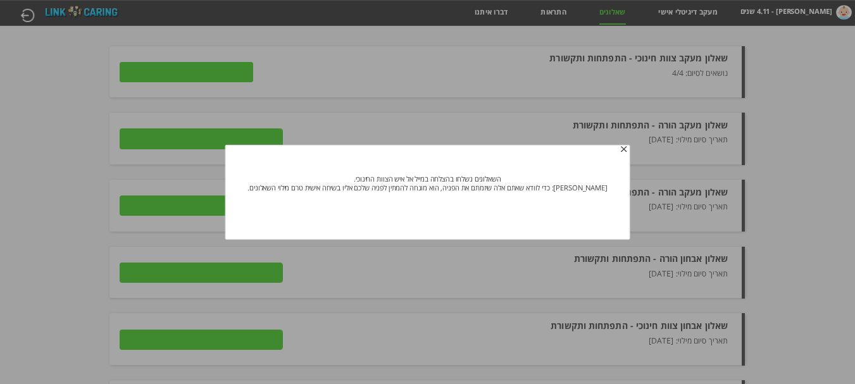
type input "שליחה למטפל"
type input "לצפייה בתשובות"
type input "שליחה למטפל"
type input "לצפייה בתשובות"
type input "שליחה למטפל"
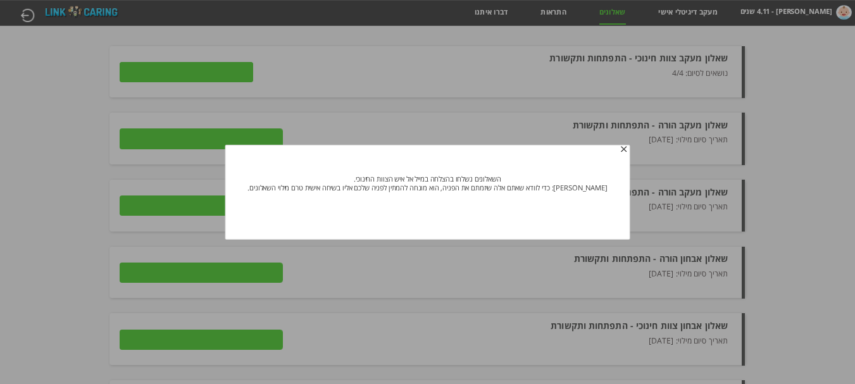
type input "לצפייה בתשובות"
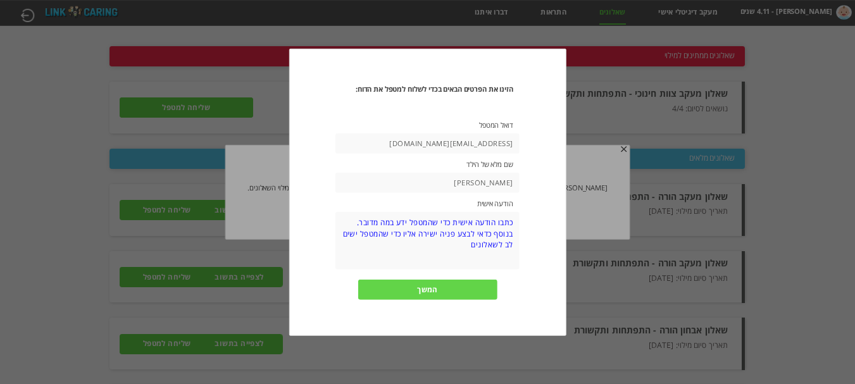
click at [447, 146] on input "[EMAIL_ADDRESS][DOMAIN_NAME]" at bounding box center [428, 144] width 184 height 20
click at [449, 289] on input "המשך" at bounding box center [427, 290] width 139 height 20
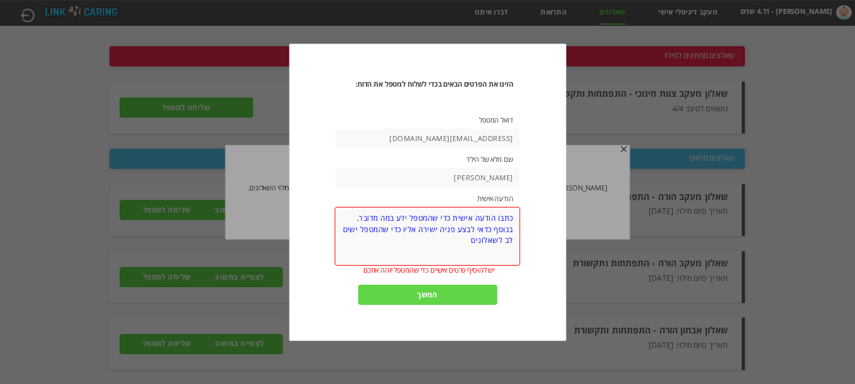
click at [465, 139] on input "[EMAIL_ADDRESS][DOMAIN_NAME]" at bounding box center [428, 139] width 184 height 20
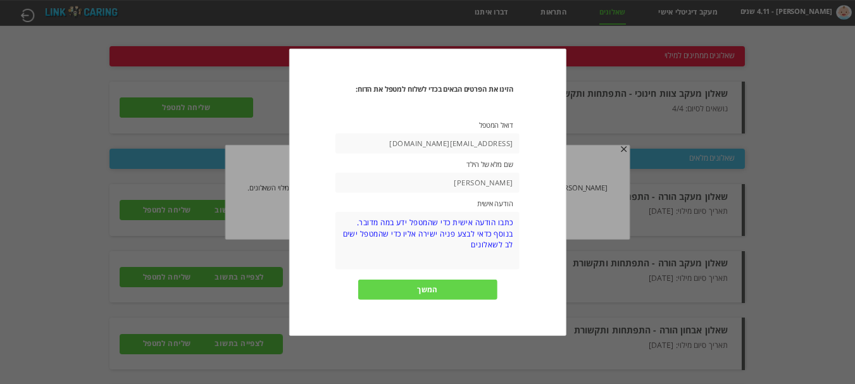
click at [467, 148] on input "[EMAIL_ADDRESS][DOMAIN_NAME]" at bounding box center [428, 144] width 184 height 20
type input "ש"
type input "u"
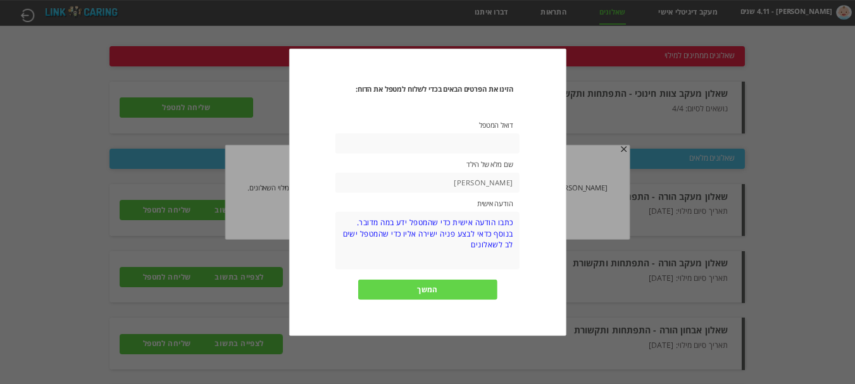
type input "ت"
type input "ח"
type input "צ"
type input "H"
type input "j"
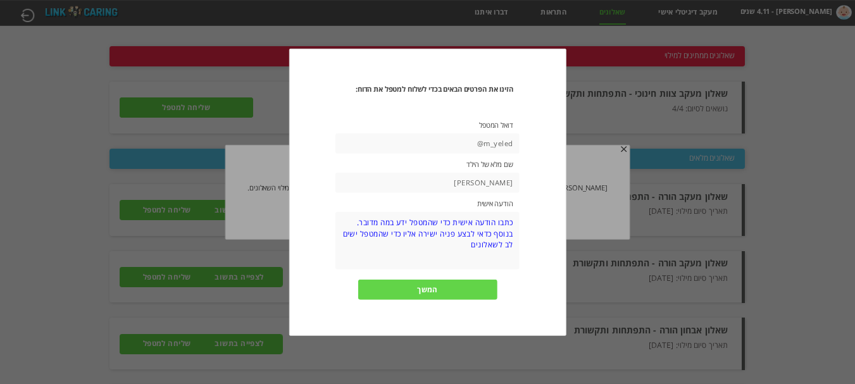
click at [448, 140] on input "m_yeled@" at bounding box center [428, 144] width 184 height 20
paste input "[DOMAIN_NAME]"
type input "[EMAIL_ADDRESS][DOMAIN_NAME]"
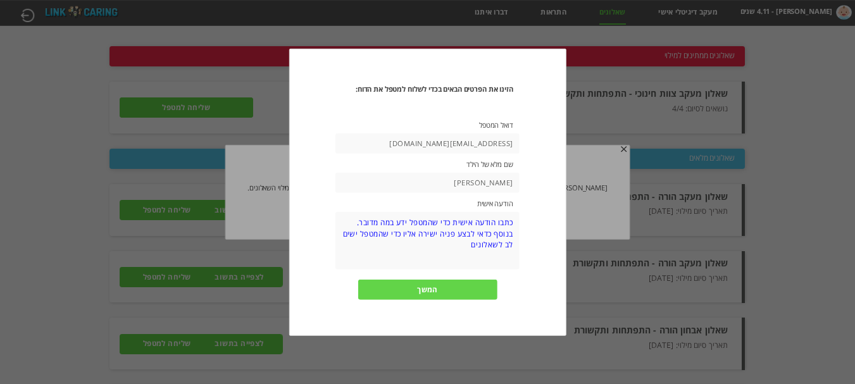
click at [465, 256] on textarea at bounding box center [428, 241] width 184 height 58
type textarea "דוח עבור [PERSON_NAME]"
click at [444, 289] on input "המשך" at bounding box center [427, 290] width 139 height 20
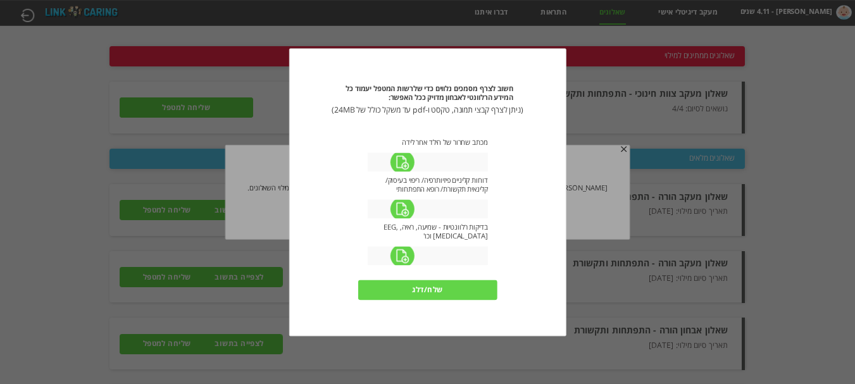
click at [438, 289] on input "שלח/דלג" at bounding box center [427, 290] width 139 height 20
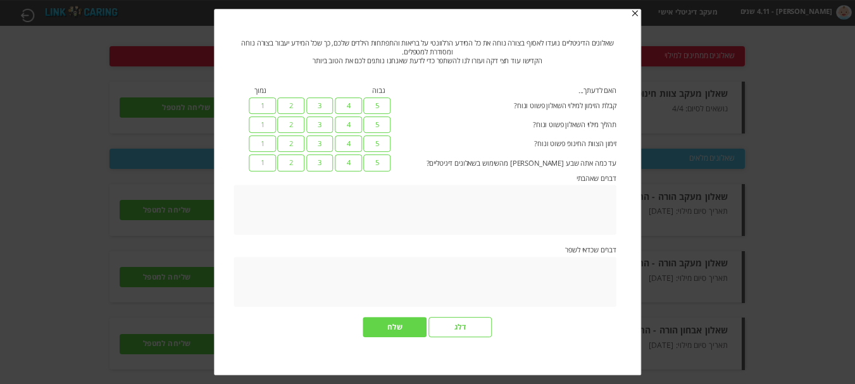
click at [356, 127] on label "4" at bounding box center [348, 124] width 27 height 16
click at [610, 127] on input "4" at bounding box center [614, 121] width 8 height 11
radio input "true"
drag, startPoint x: 353, startPoint y: 143, endPoint x: 350, endPoint y: 152, distance: 9.4
click at [353, 143] on label "4" at bounding box center [348, 143] width 27 height 16
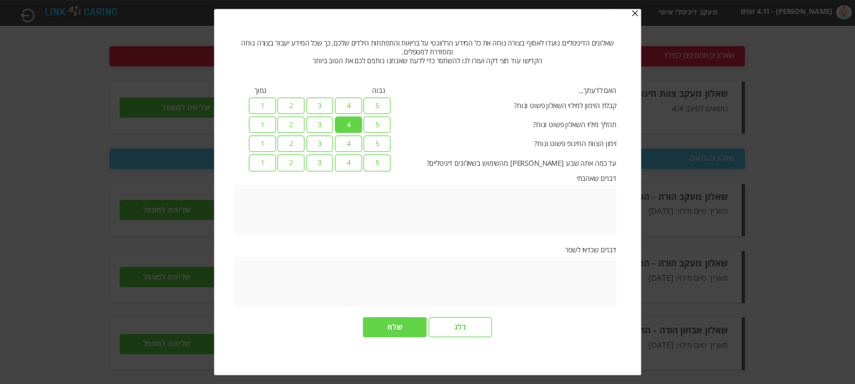
click at [610, 143] on input "4" at bounding box center [614, 140] width 8 height 11
radio input "true"
click at [349, 155] on label "4" at bounding box center [348, 163] width 27 height 16
click at [610, 155] on input "4" at bounding box center [614, 160] width 8 height 11
radio input "true"
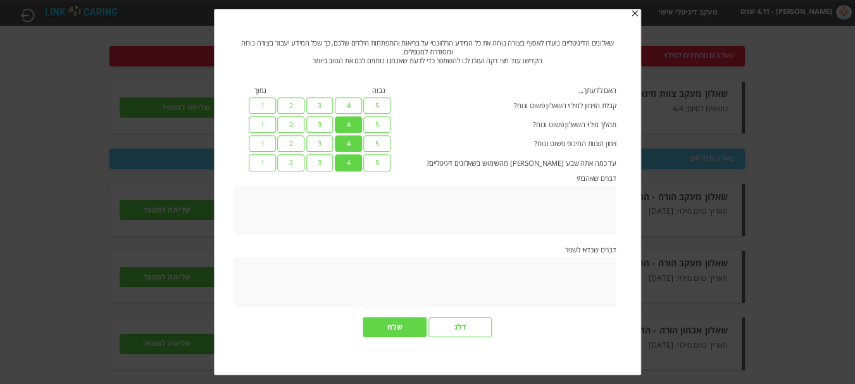
click at [349, 160] on label "4" at bounding box center [348, 163] width 27 height 16
click at [610, 160] on input "4" at bounding box center [614, 160] width 8 height 11
click at [451, 325] on input "דלג" at bounding box center [461, 327] width 64 height 20
